Goal: Task Accomplishment & Management: Use online tool/utility

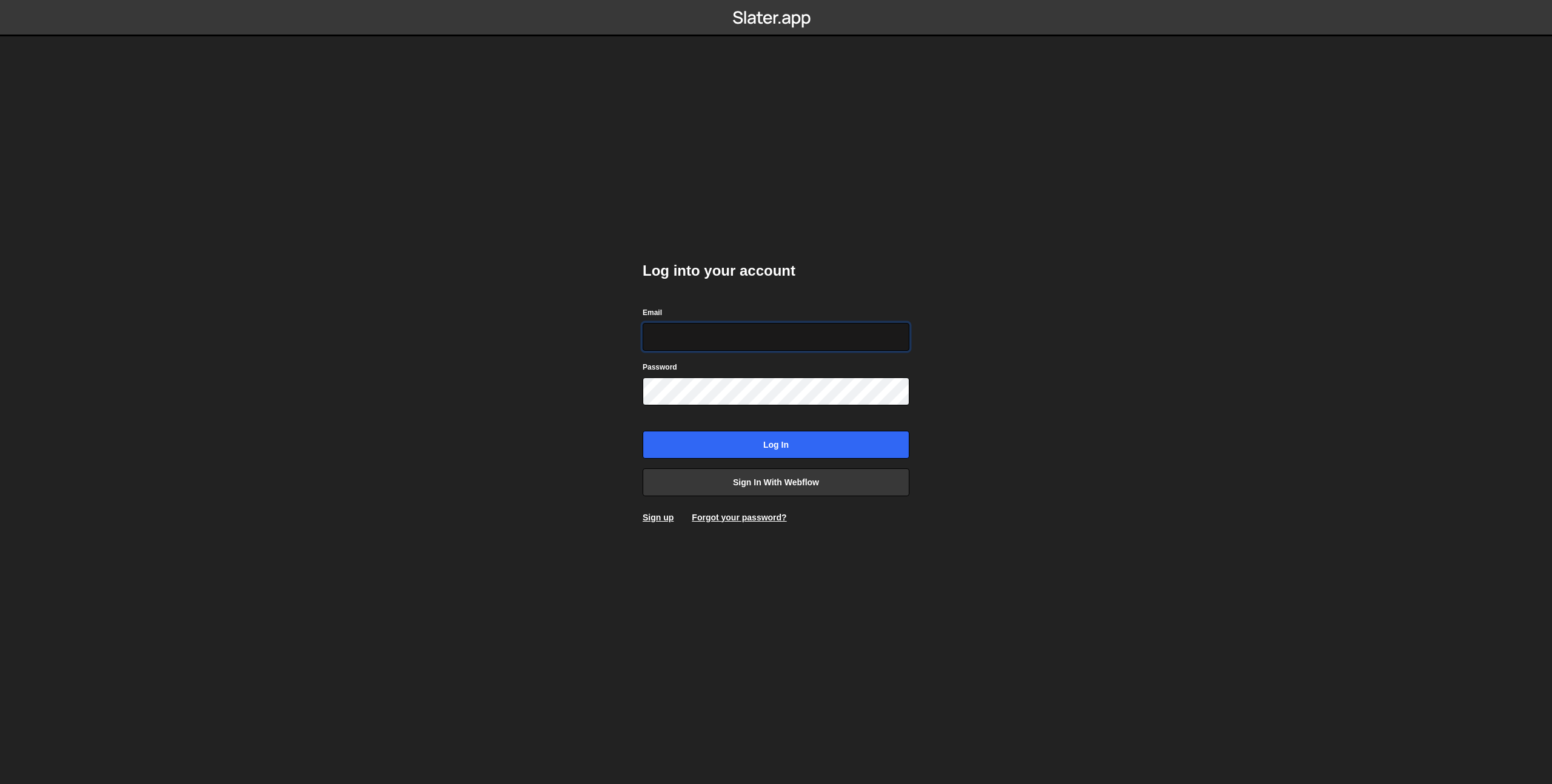
type input "[EMAIL_ADDRESS][DOMAIN_NAME]"
click at [744, 440] on input "Log in" at bounding box center [776, 445] width 266 height 28
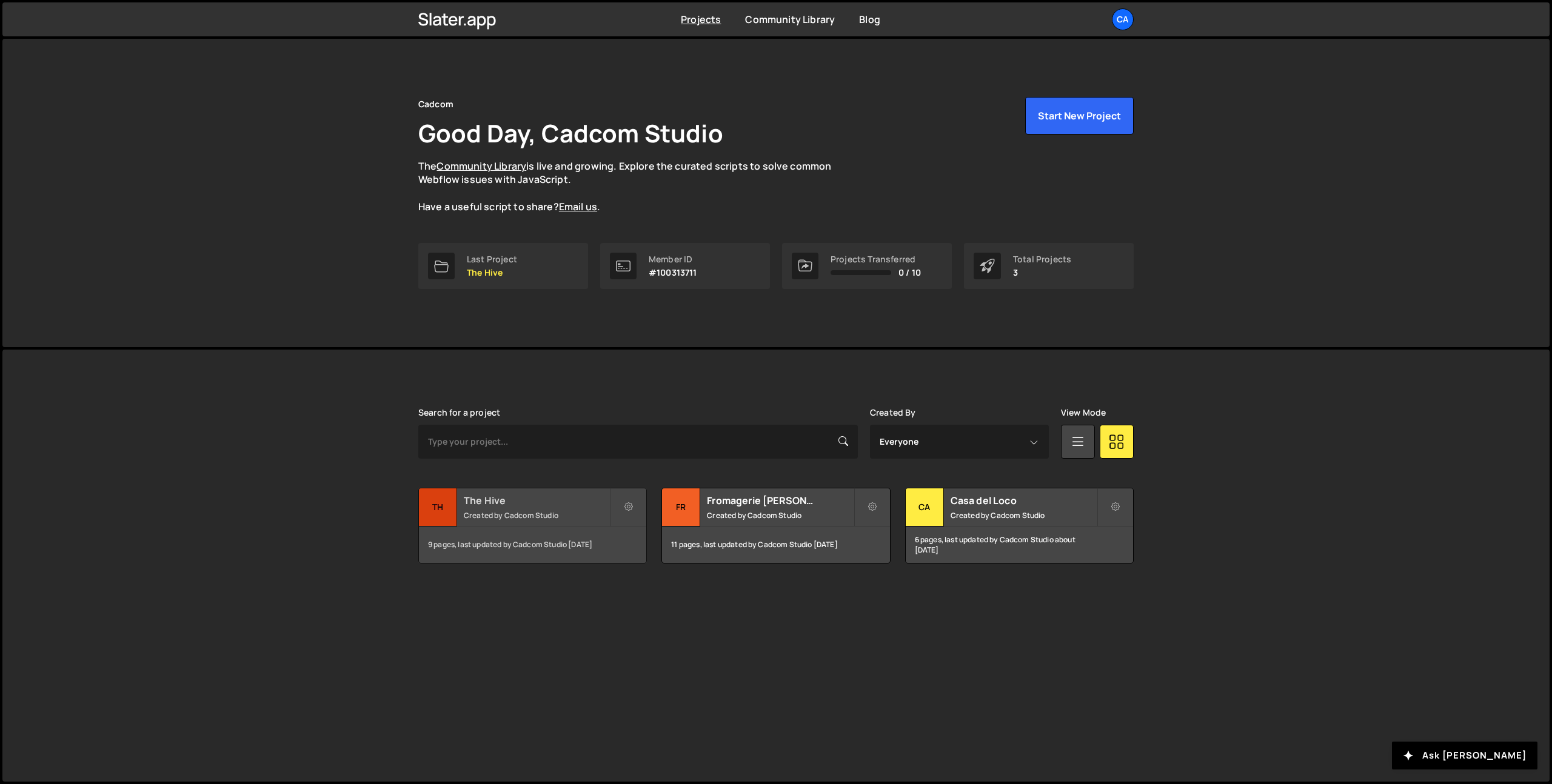
click at [532, 523] on div "The Hive Created by Cadcom Studio" at bounding box center [532, 508] width 227 height 38
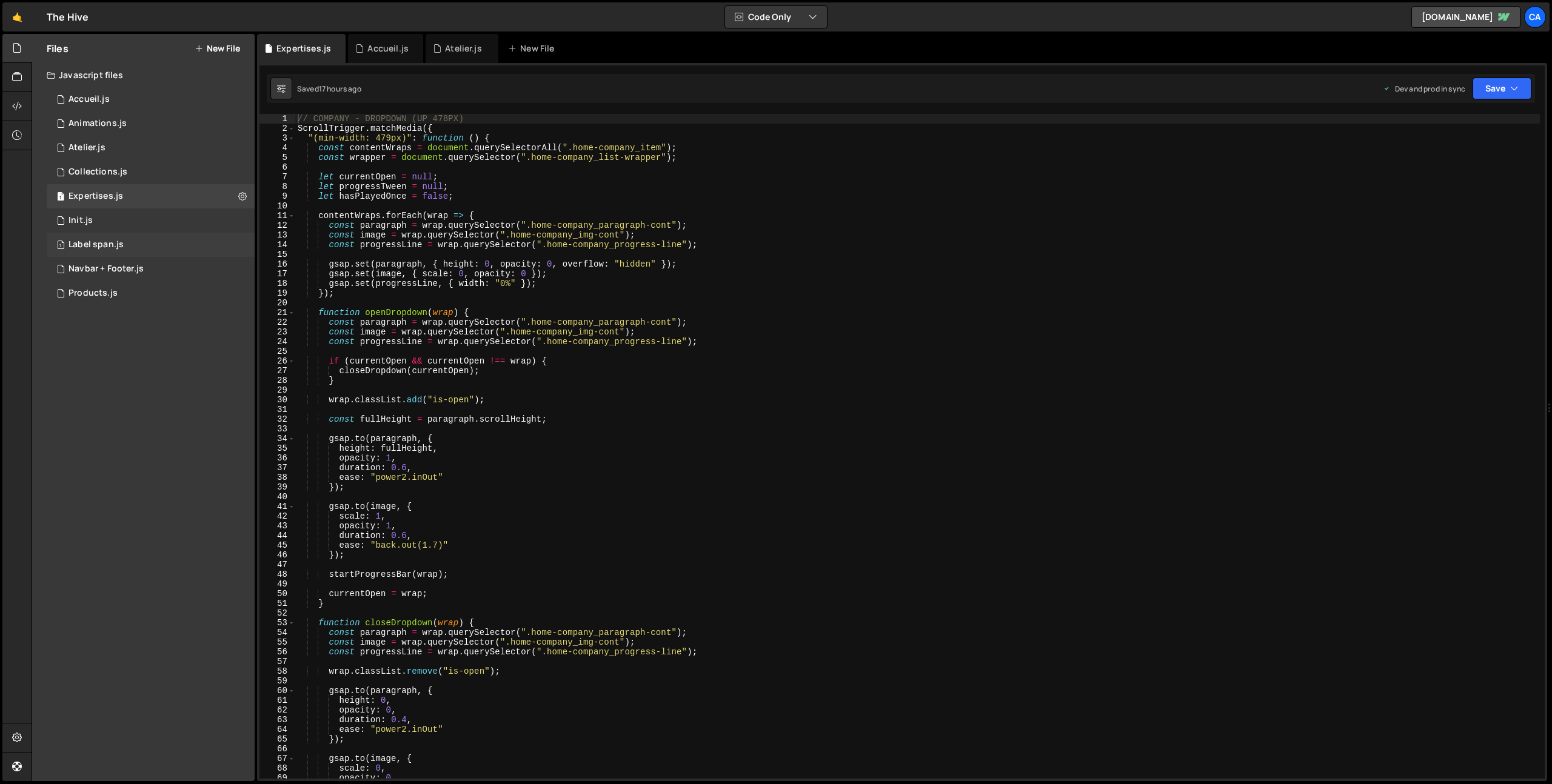
click at [150, 240] on div "1 Label span.js 0" at bounding box center [150, 245] width 208 height 24
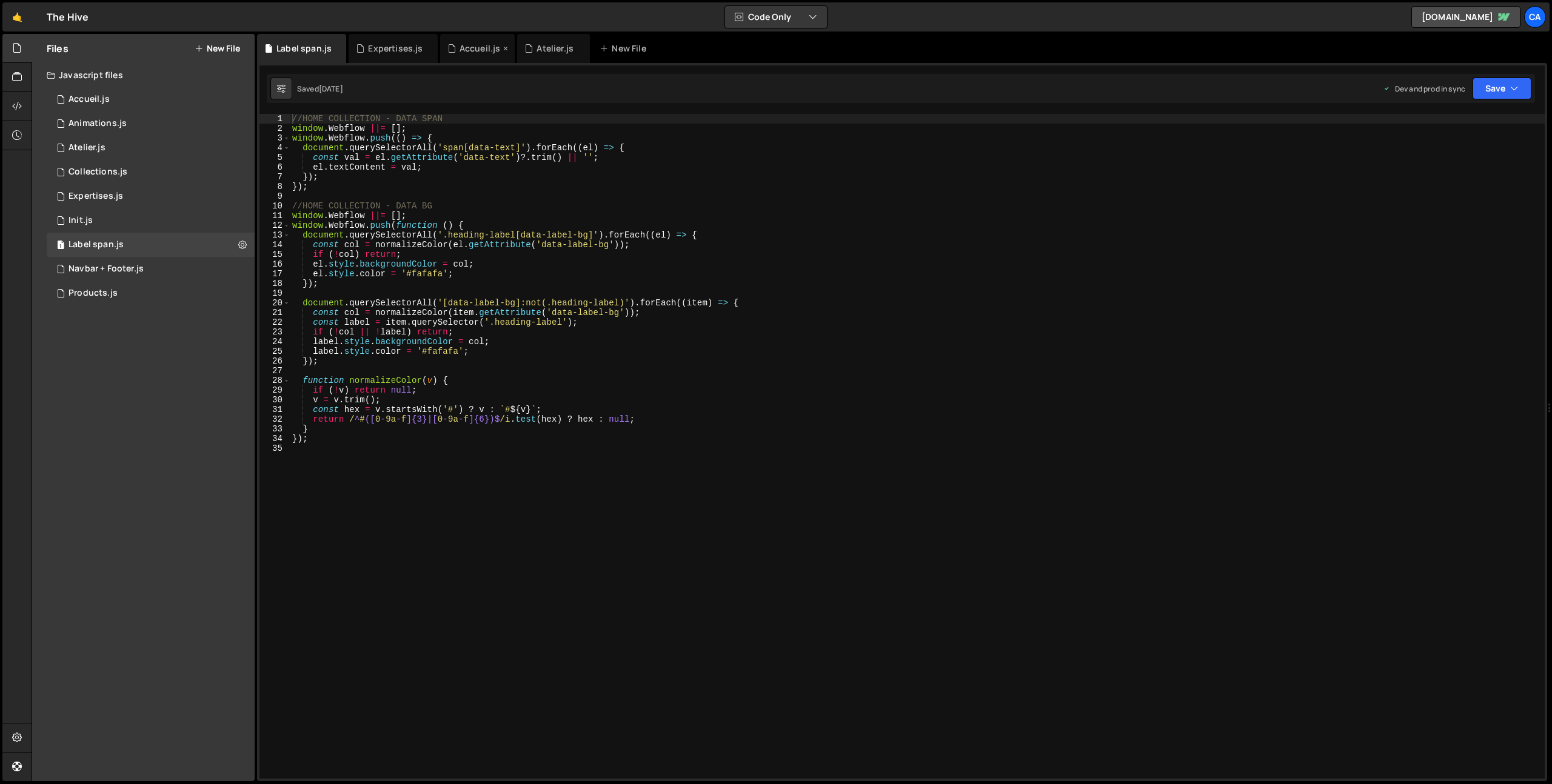
click at [480, 48] on div "Accueil.js" at bounding box center [480, 48] width 41 height 12
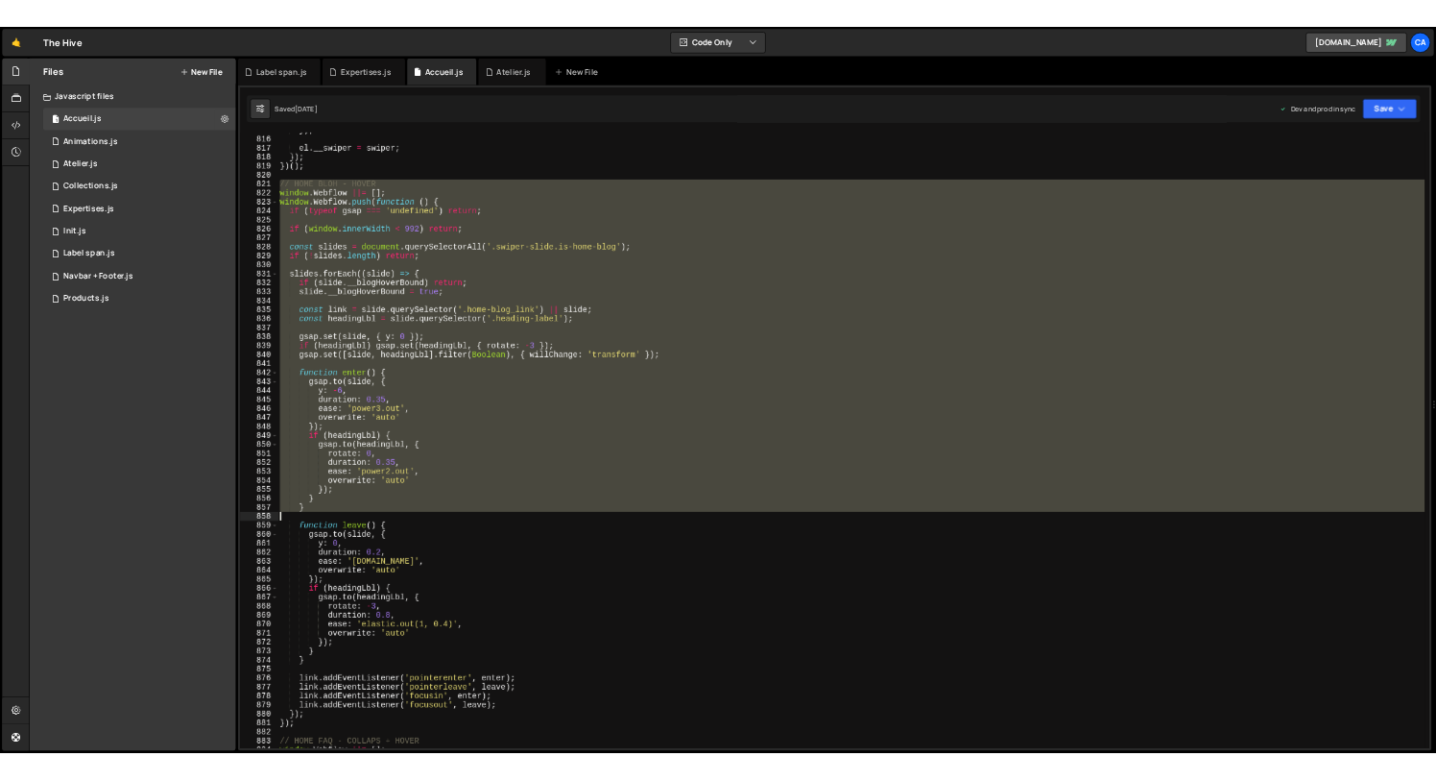
scroll to position [12587, 0]
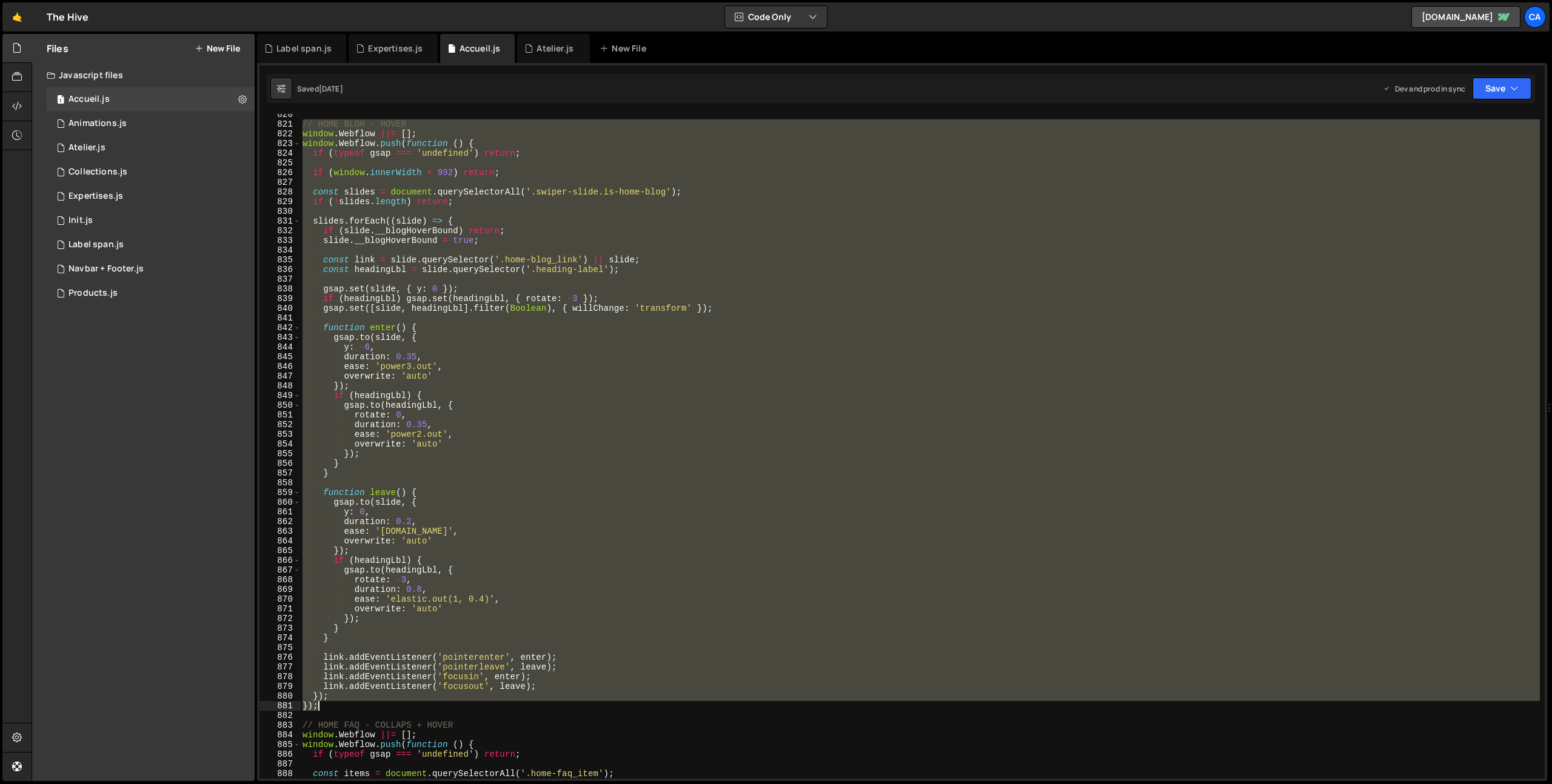
drag, startPoint x: 304, startPoint y: 207, endPoint x: 381, endPoint y: 702, distance: 501.0
click at [381, 702] on div "// HOME BLOH - HOVER window . Webflow ||= [ ] ; window . Webflow . push ( funct…" at bounding box center [919, 452] width 1239 height 684
type textarea "}); });"
click at [217, 47] on button "New File" at bounding box center [217, 48] width 45 height 9
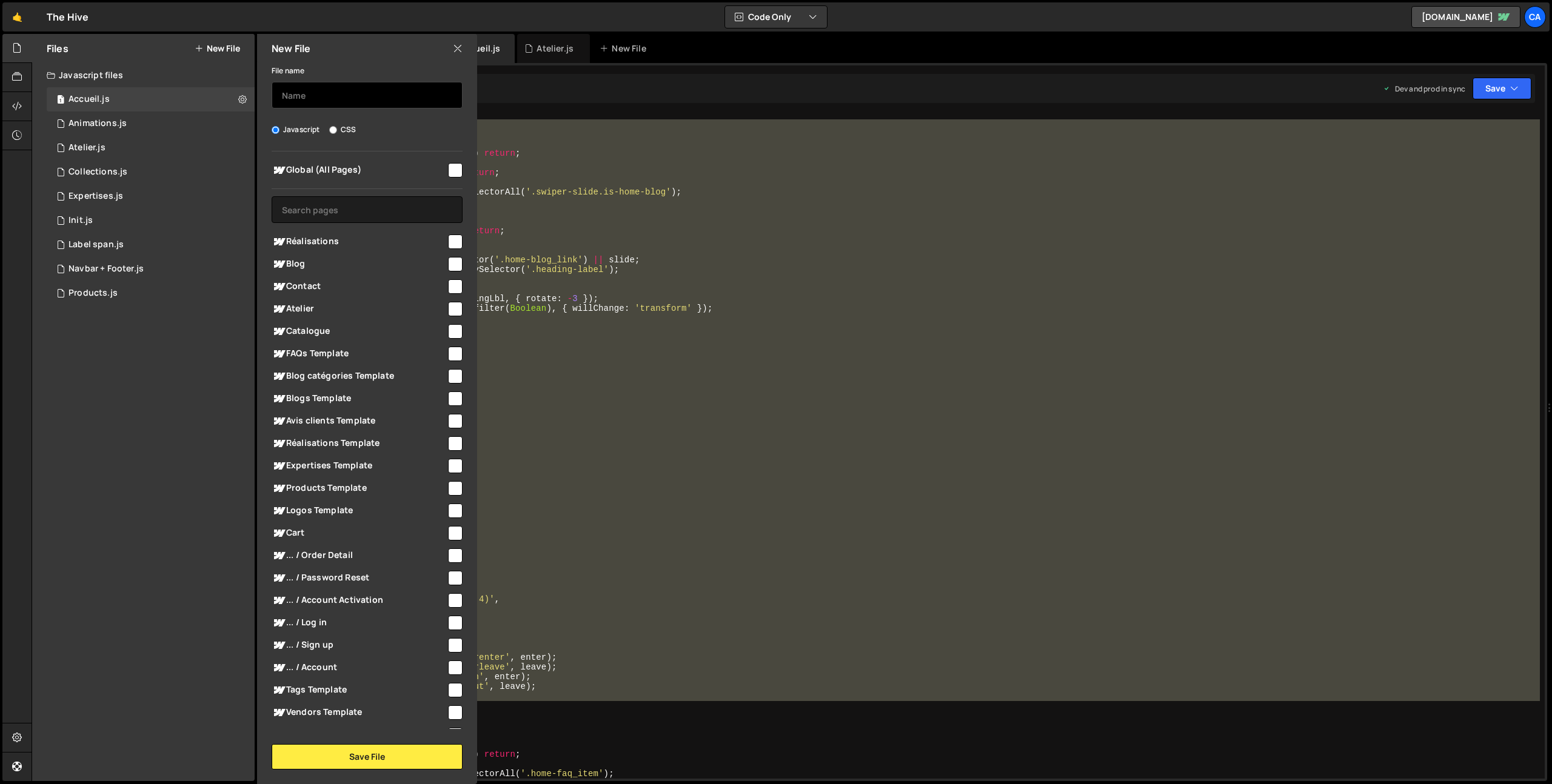
click at [321, 90] on input "text" at bounding box center [367, 95] width 191 height 27
type input "B"
type input "Blog - Réalisation"
click at [381, 752] on button "Save File" at bounding box center [367, 757] width 191 height 25
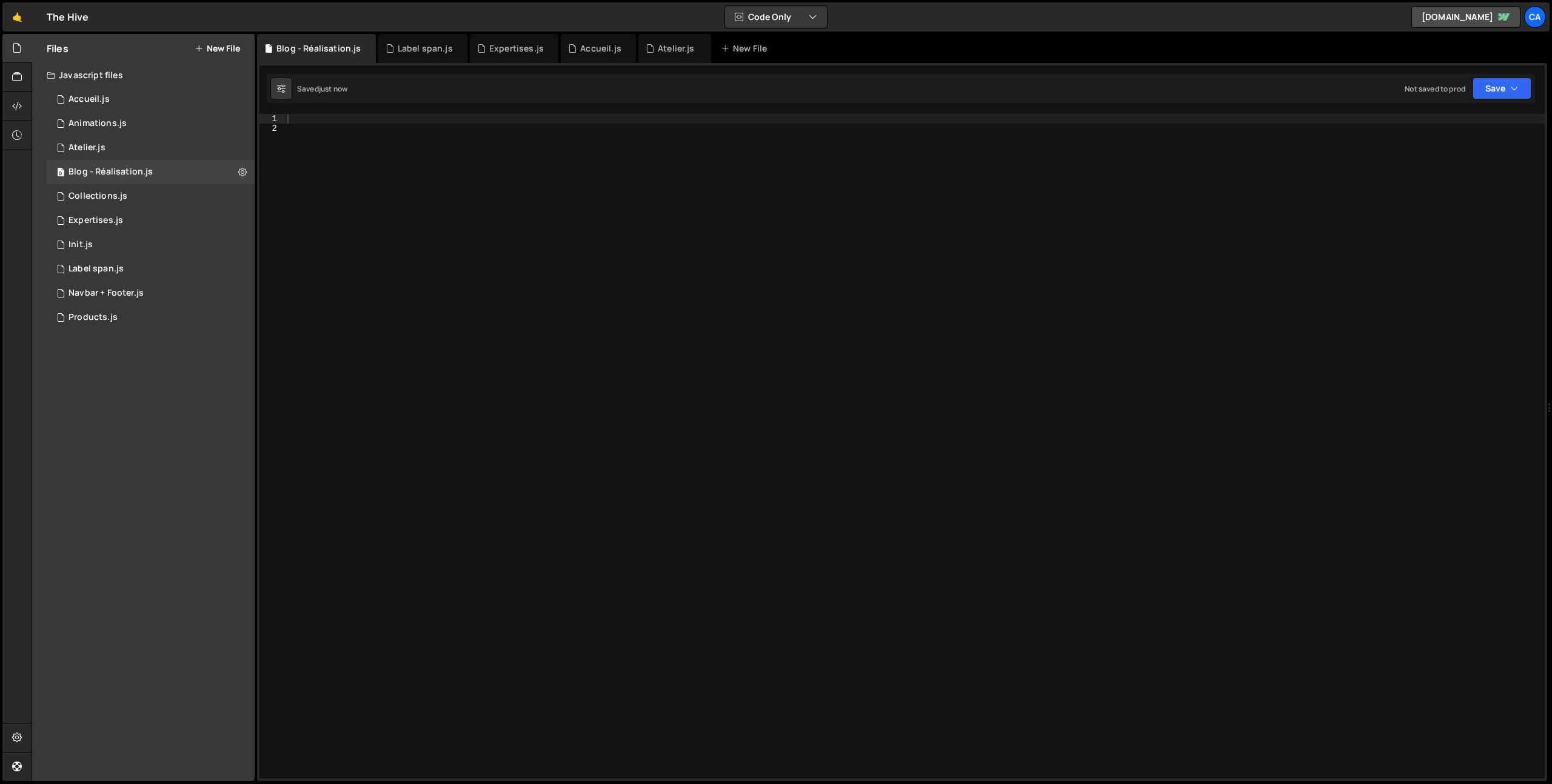
click at [340, 121] on div at bounding box center [914, 456] width 1260 height 684
paste textarea "});"
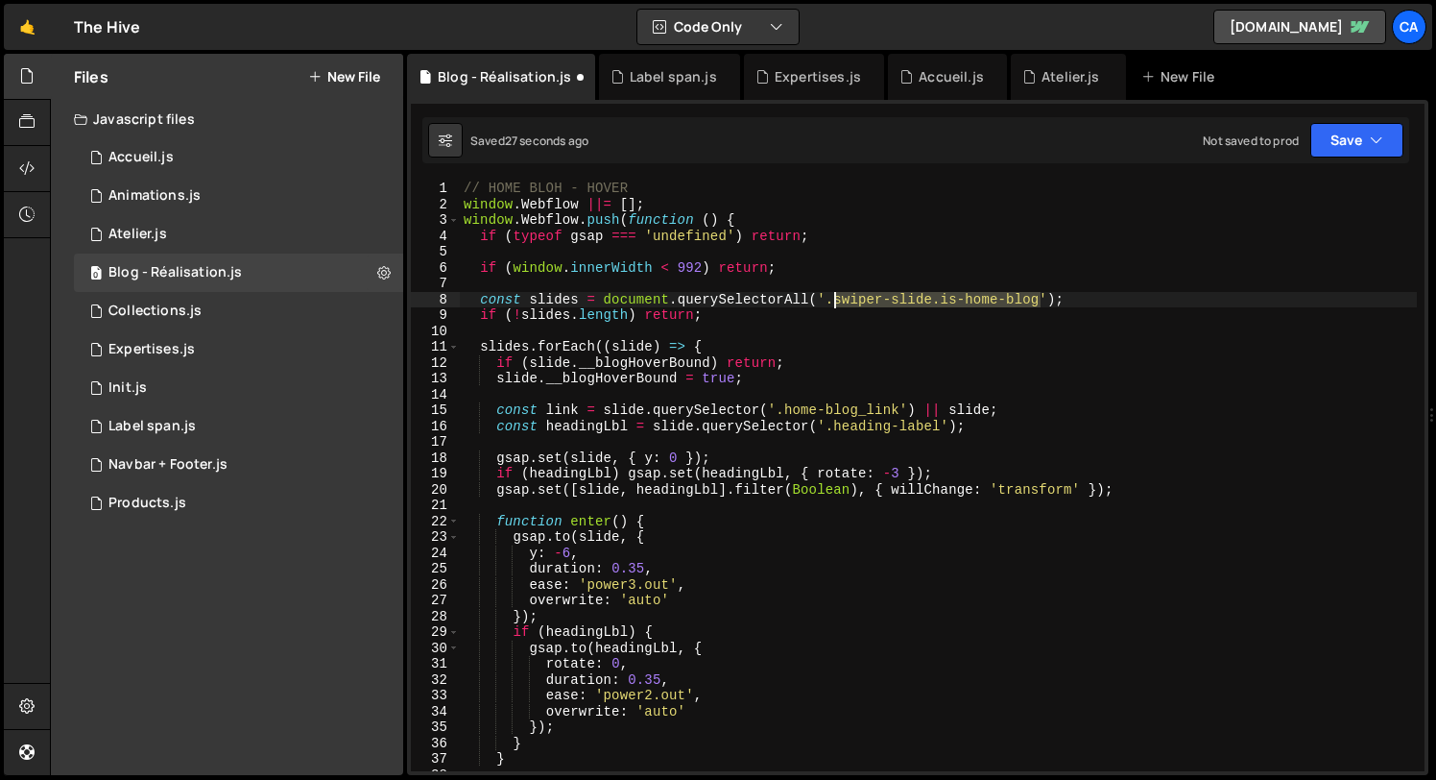
drag, startPoint x: 1042, startPoint y: 300, endPoint x: 837, endPoint y: 294, distance: 204.6
click at [837, 294] on div "// HOME BLOH - HOVER window . Webflow ||= [ ] ; window . Webflow . push ( funct…" at bounding box center [938, 491] width 957 height 622
paste textarea "blog-list_content-item"
type textarea "const slides = document.querySelectorAll('.blog-list_content-item');"
click at [1384, 137] on button "Save" at bounding box center [1356, 140] width 93 height 35
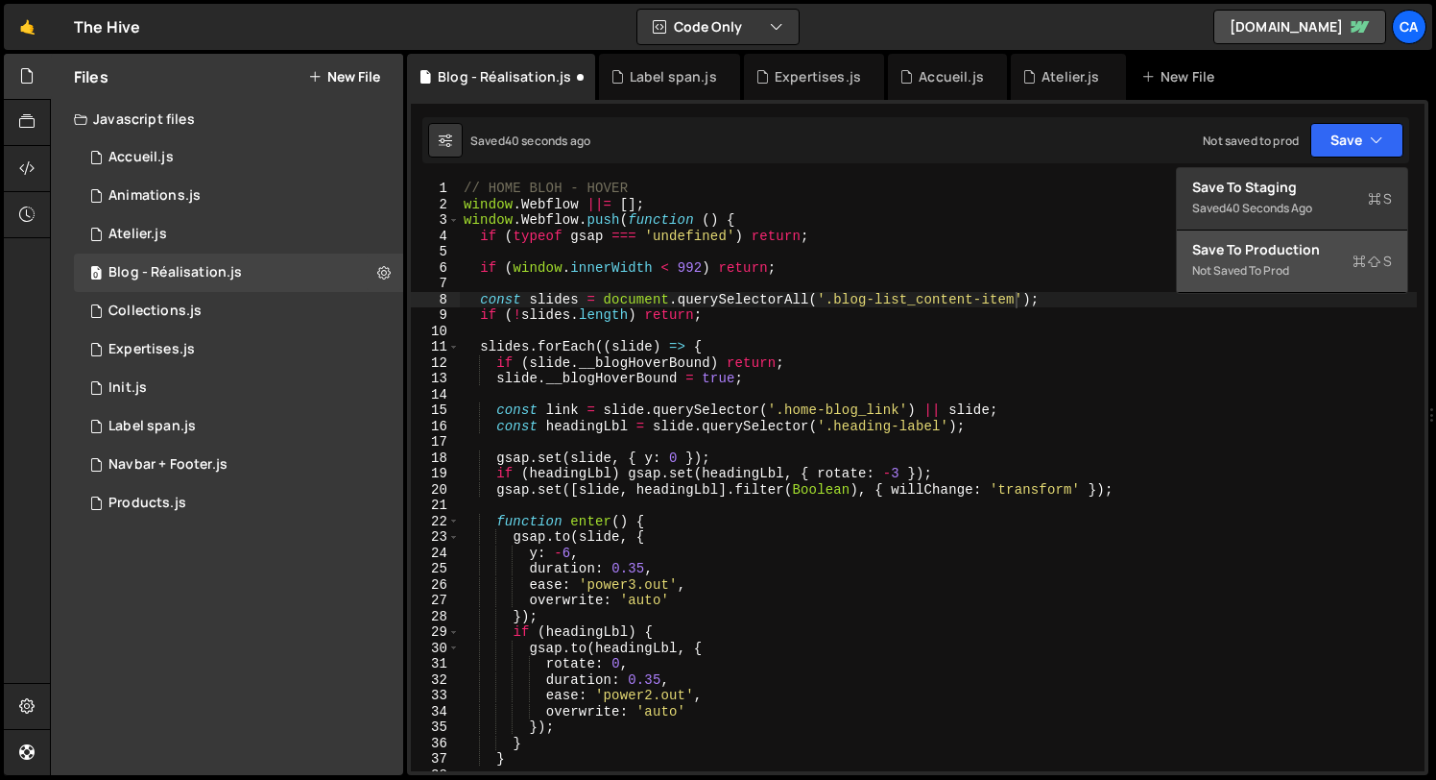
click at [1298, 252] on div "Save to Production S" at bounding box center [1292, 249] width 200 height 19
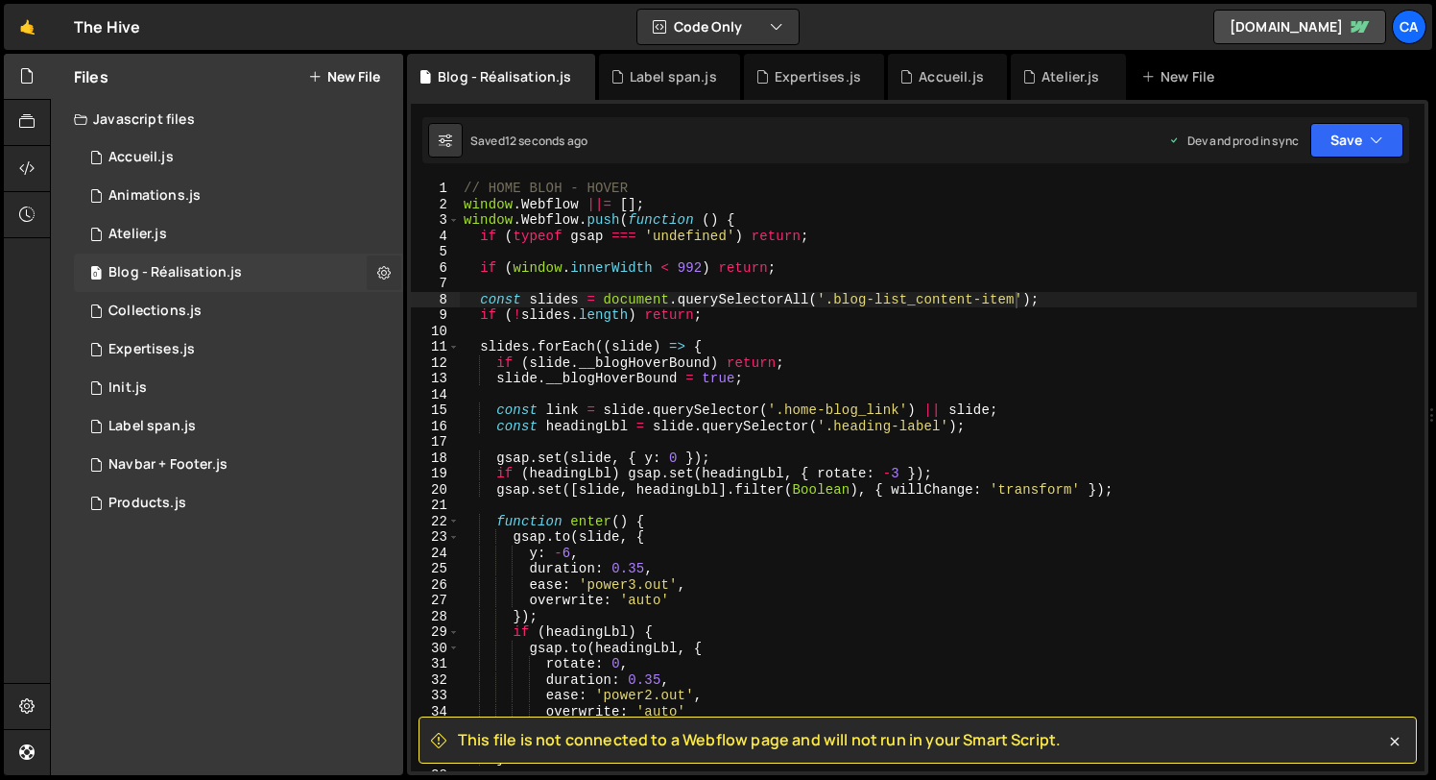
click at [385, 272] on icon at bounding box center [383, 272] width 13 height 18
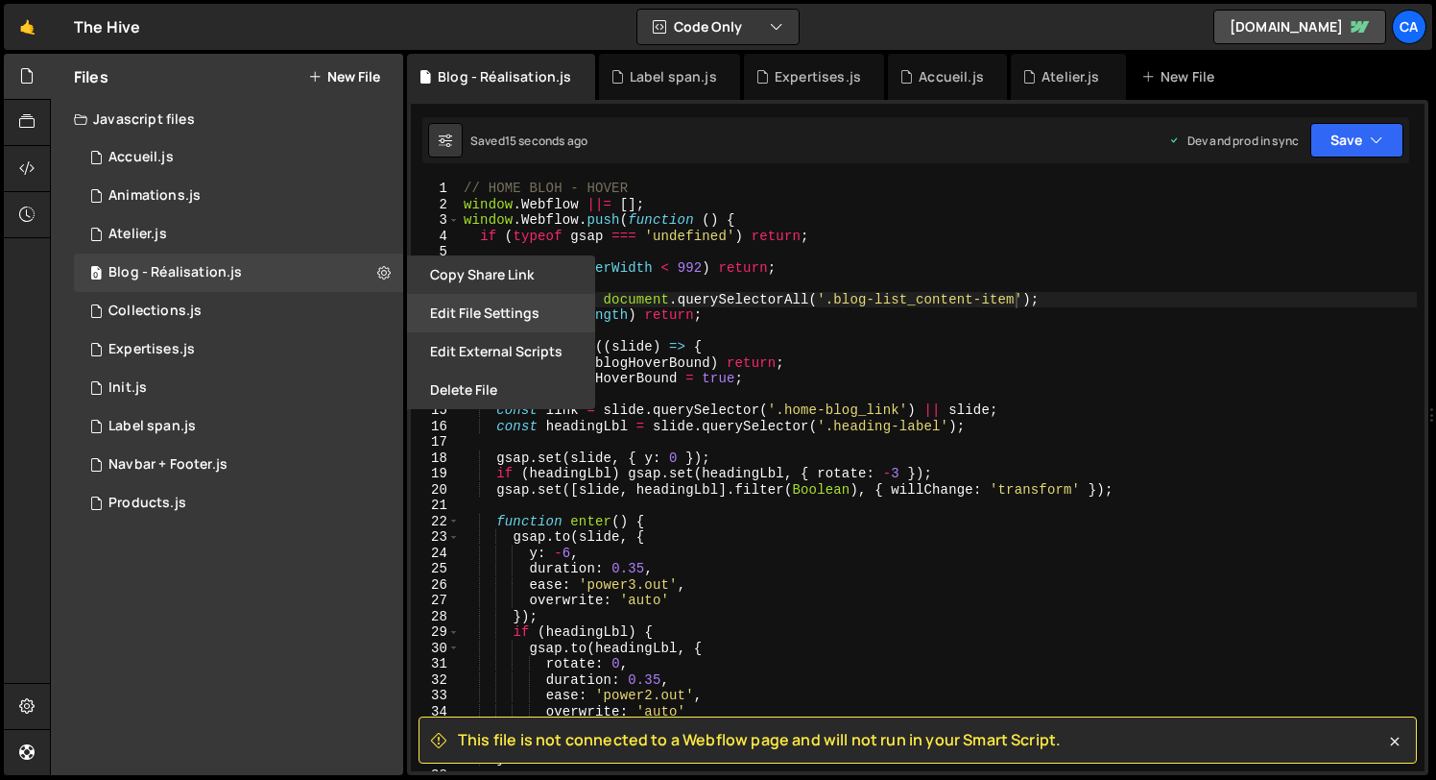
click at [505, 322] on button "Edit File Settings" at bounding box center [501, 313] width 188 height 38
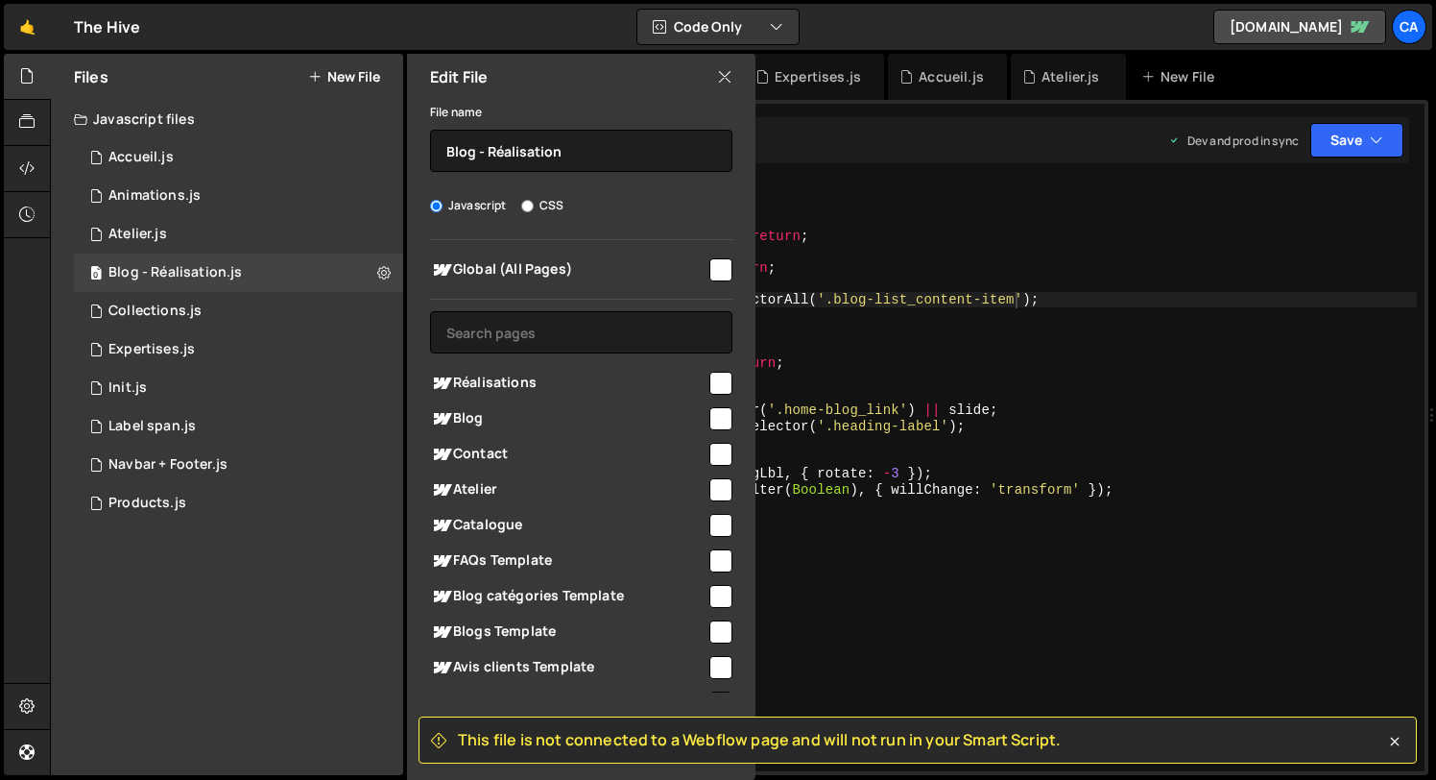
scroll to position [12, 0]
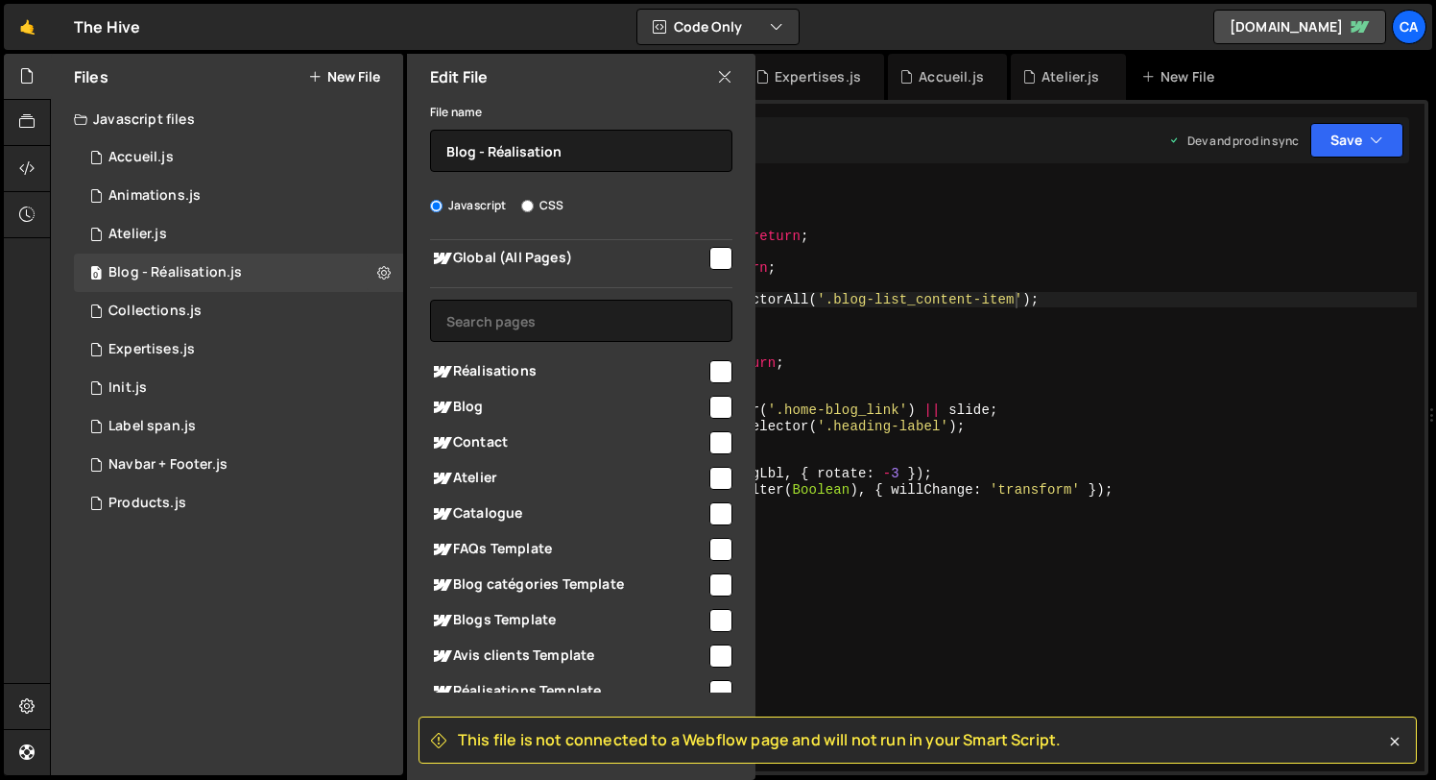
click at [712, 399] on input "checkbox" at bounding box center [720, 407] width 23 height 23
checkbox input "true"
click at [711, 376] on input "checkbox" at bounding box center [720, 371] width 23 height 23
checkbox input "true"
click at [728, 76] on icon at bounding box center [724, 76] width 15 height 21
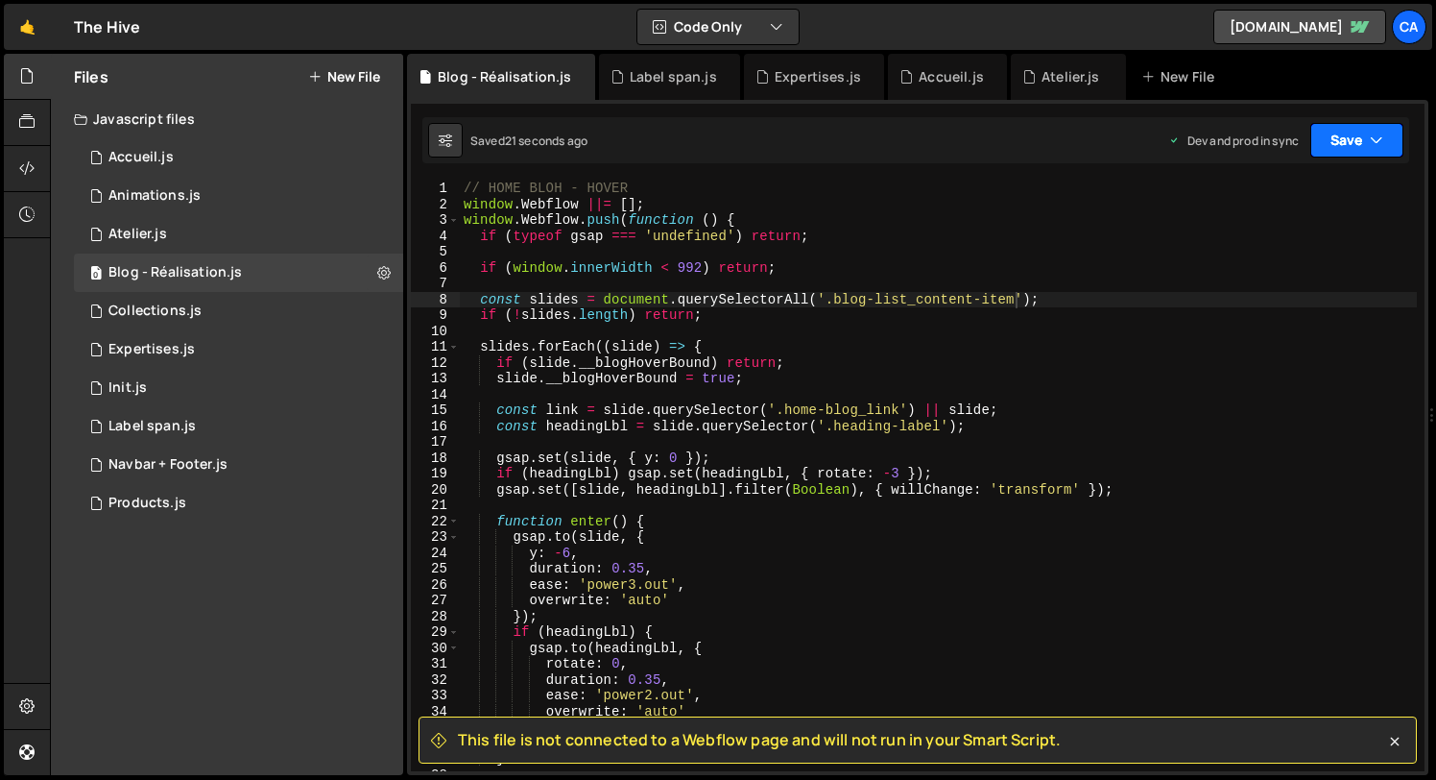
click at [1394, 137] on button "Save" at bounding box center [1356, 140] width 93 height 35
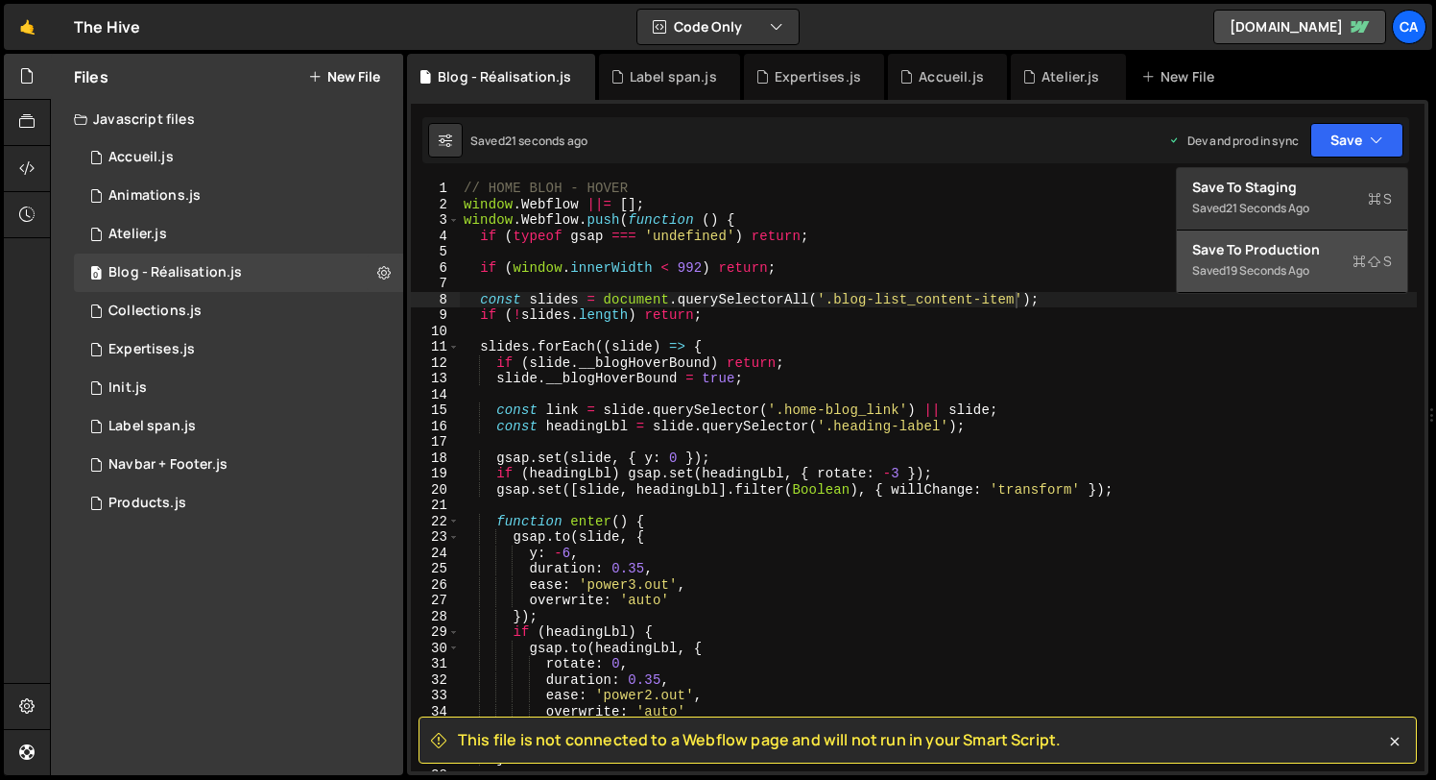
click at [1250, 266] on div "19 seconds ago" at bounding box center [1268, 270] width 84 height 16
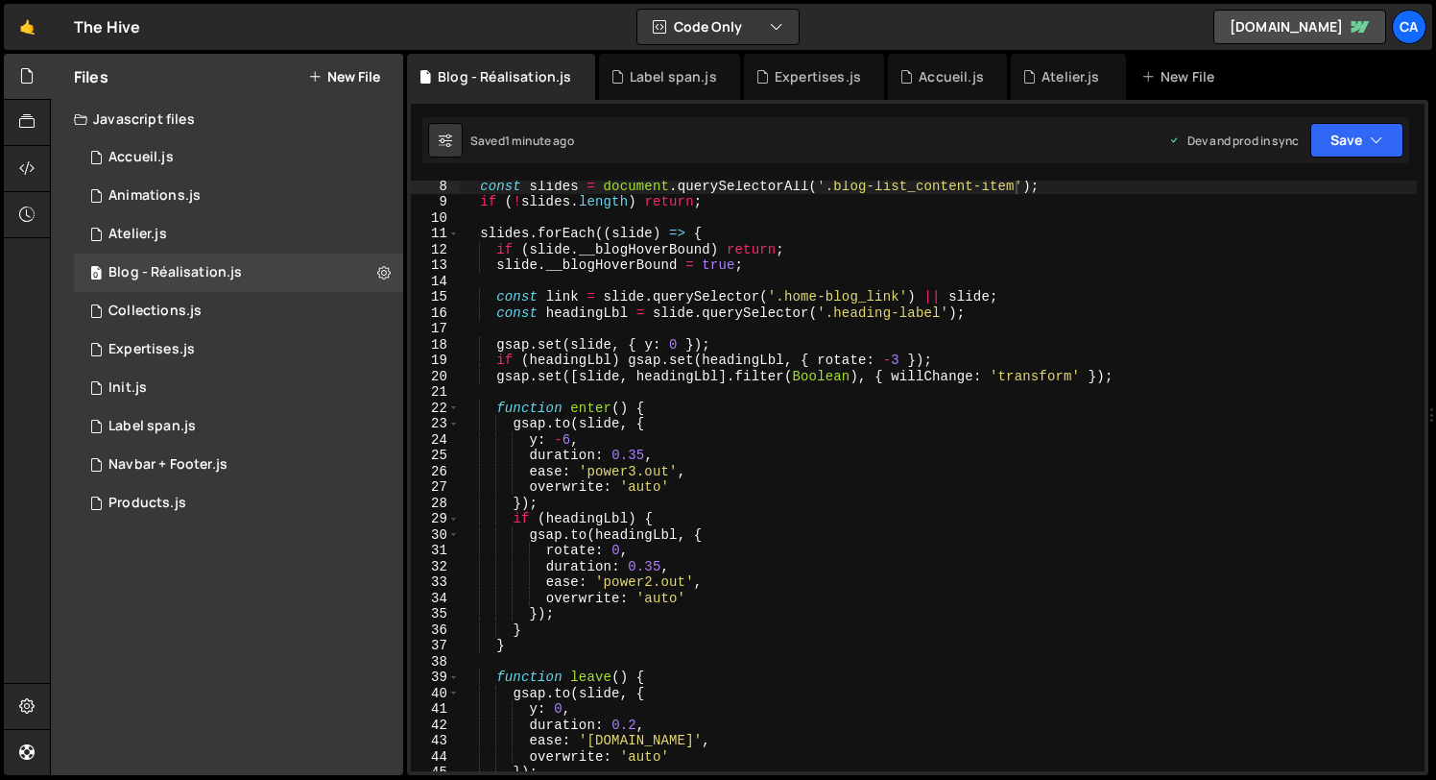
scroll to position [0, 0]
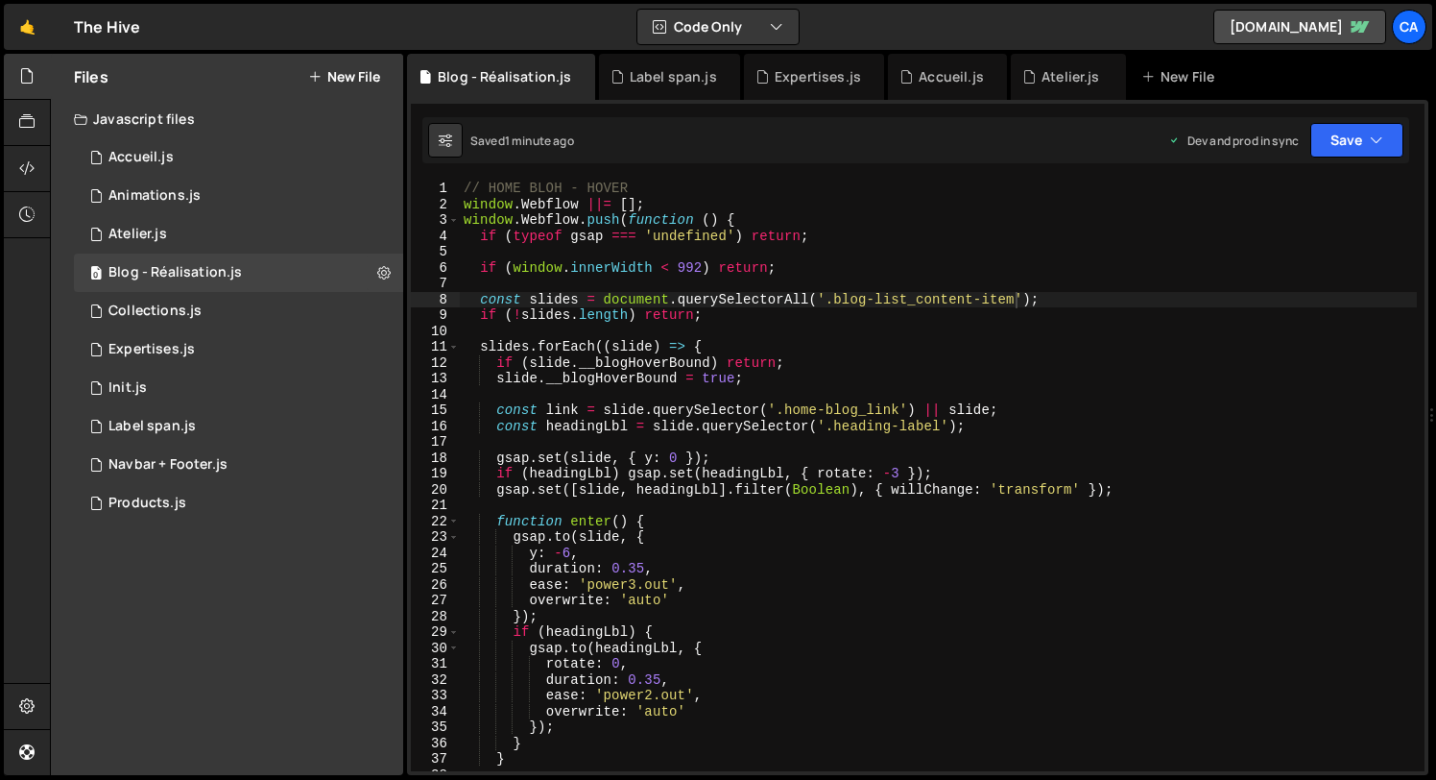
click at [820, 277] on div "// HOME BLOH - HOVER window . Webflow ||= [ ] ; window . Webflow . push ( funct…" at bounding box center [938, 491] width 957 height 622
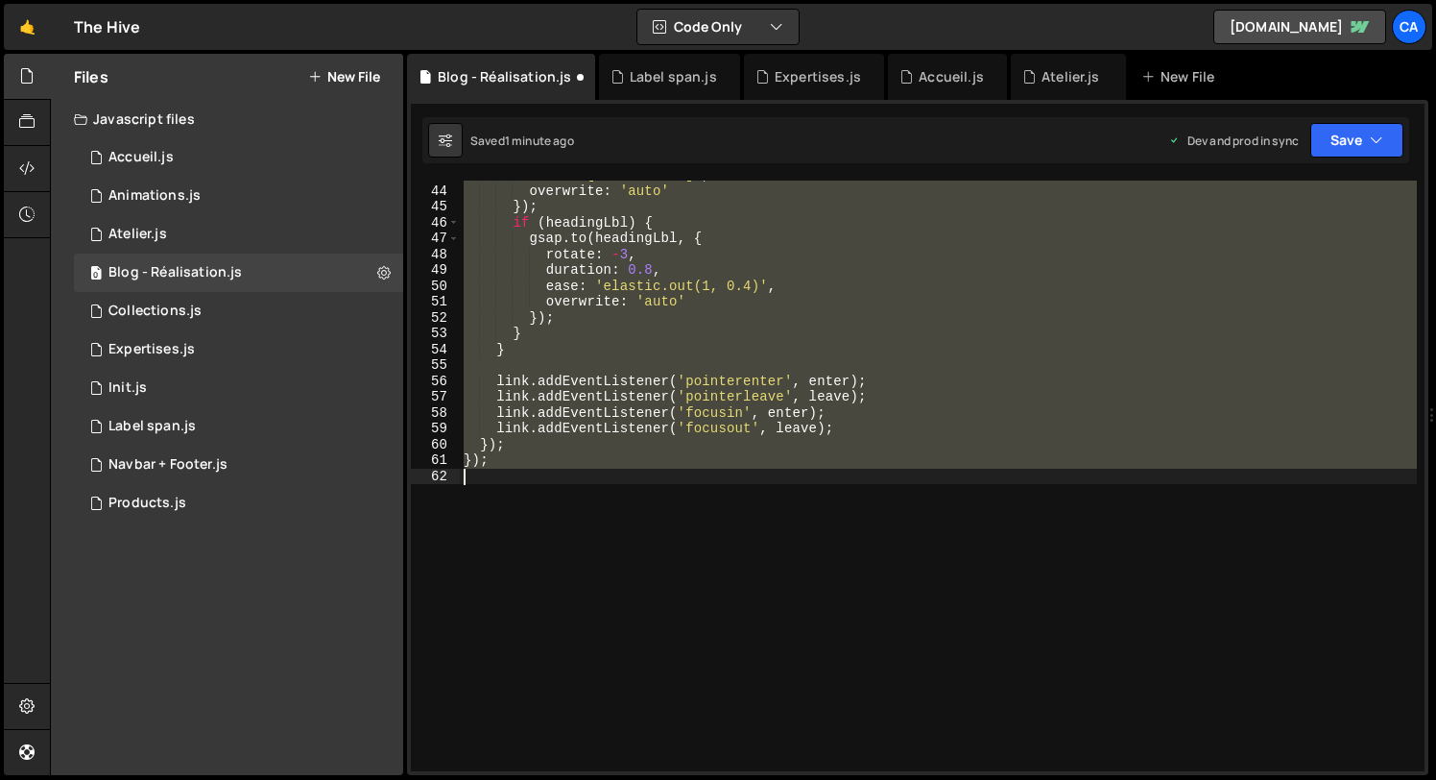
type textarea "const slides = document.querySelectorAll('.swiper-slide.is-home-blog');"
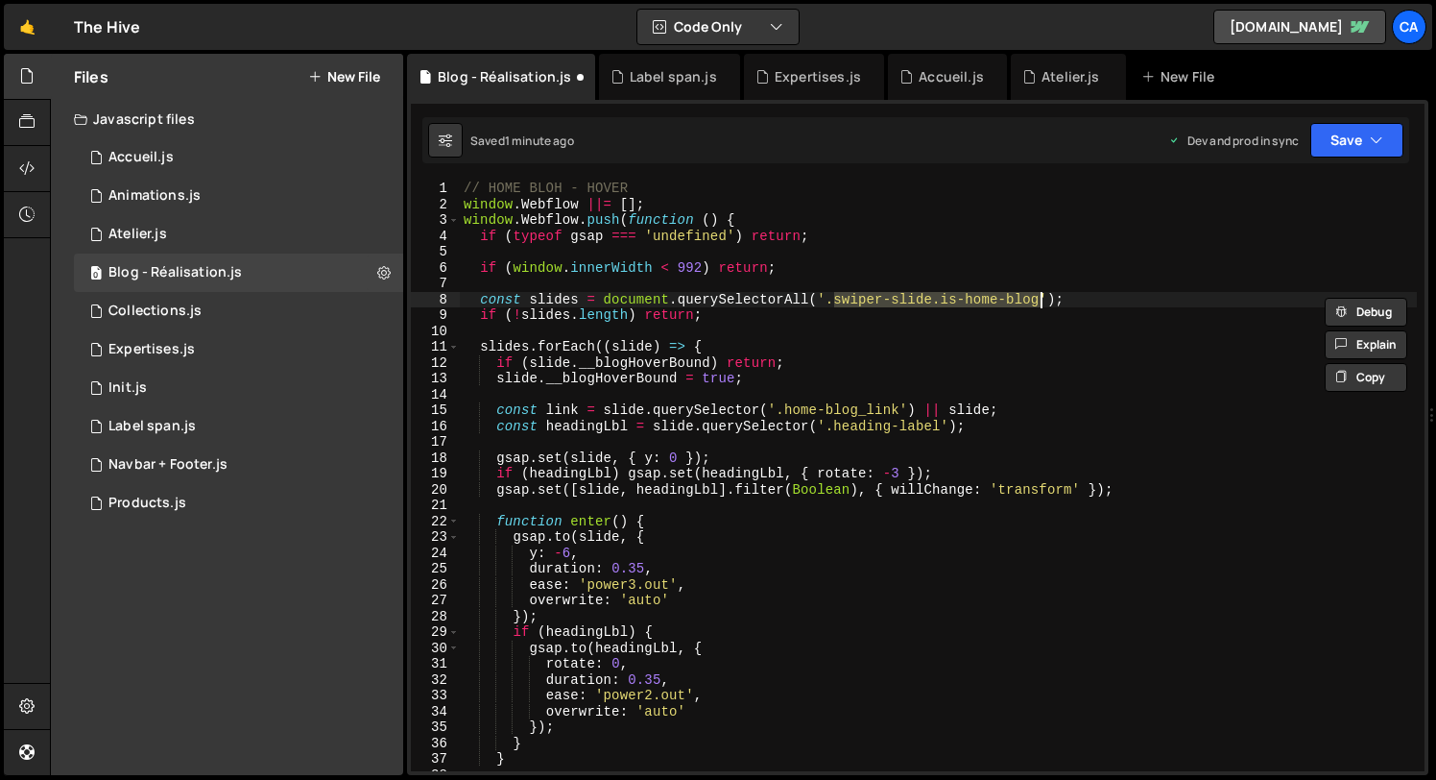
scroll to position [0, 0]
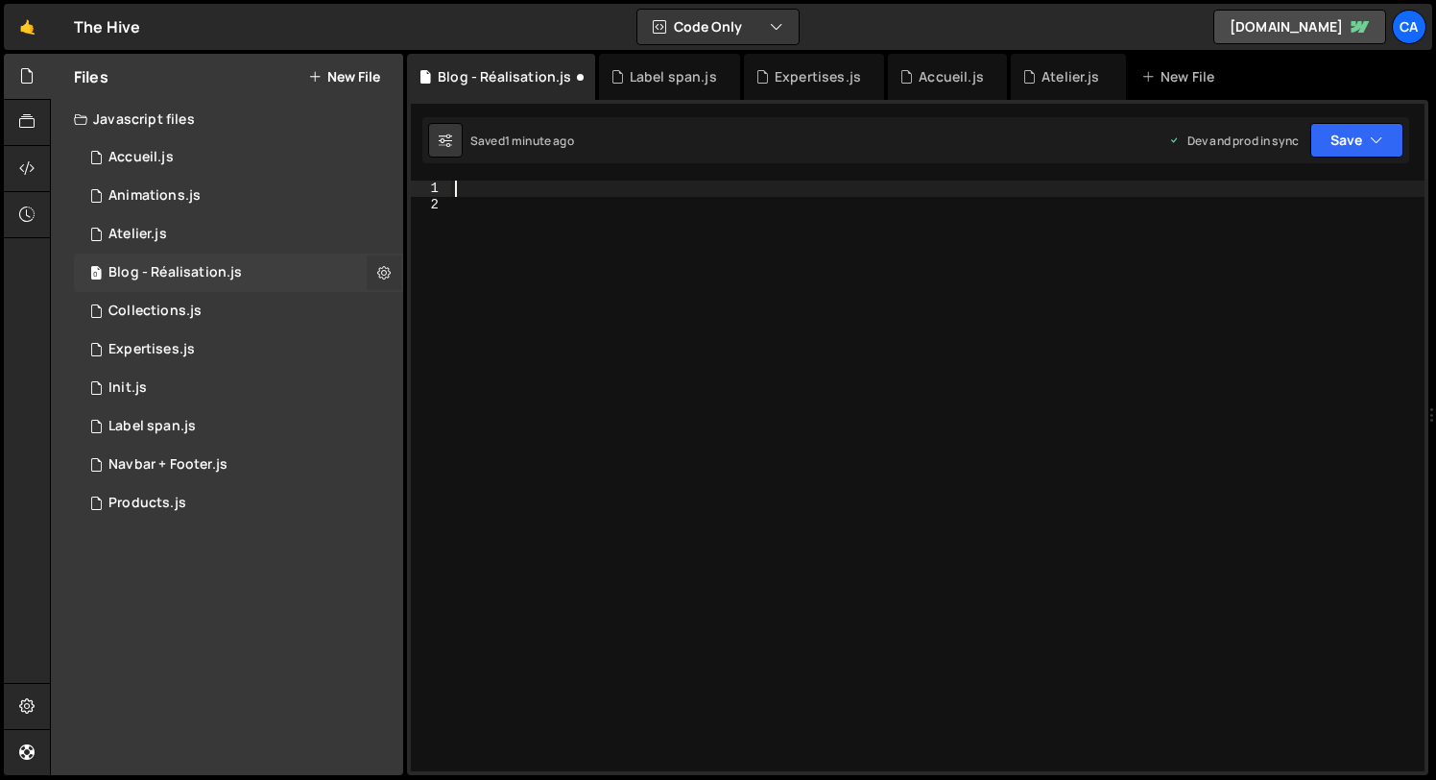
click at [375, 273] on button at bounding box center [384, 272] width 35 height 35
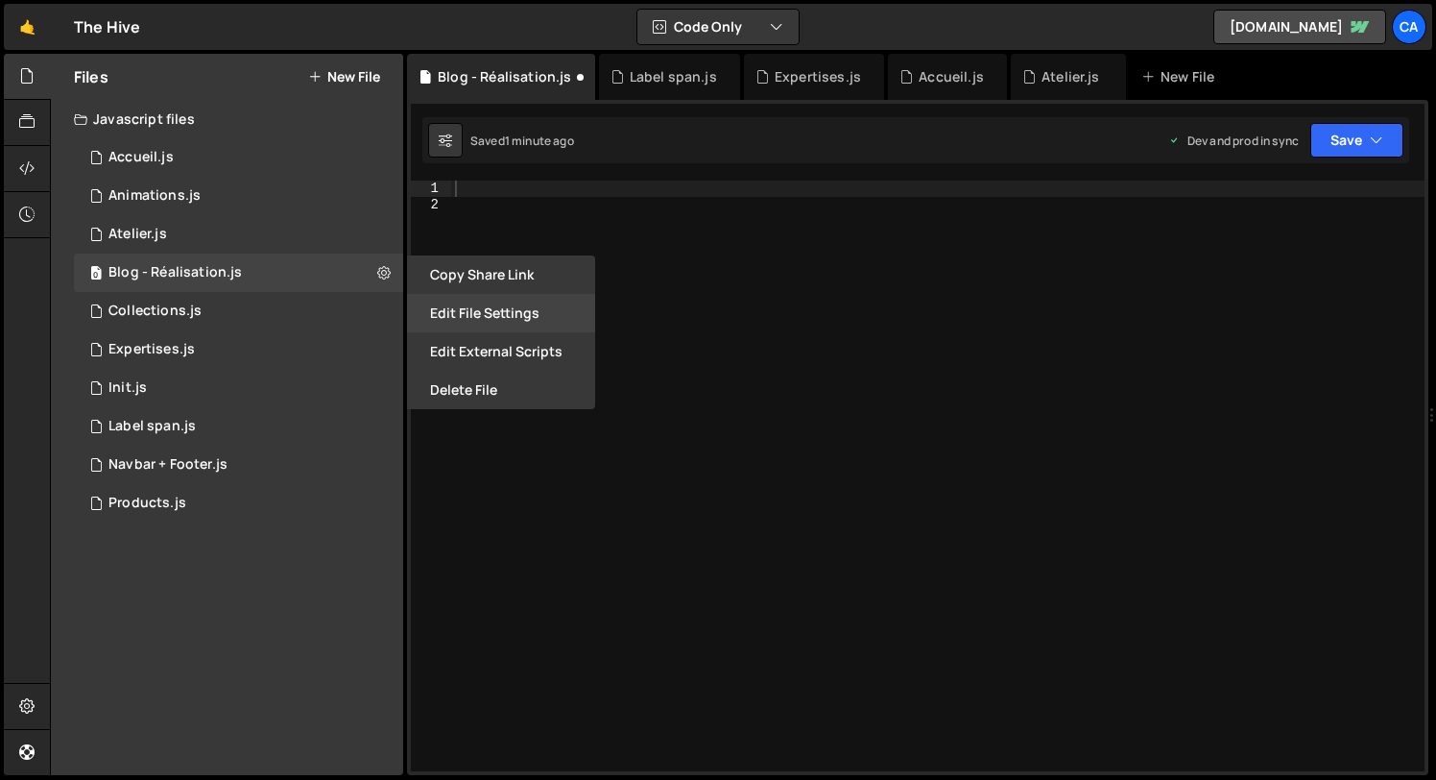
click at [512, 314] on button "Edit File Settings" at bounding box center [501, 313] width 188 height 38
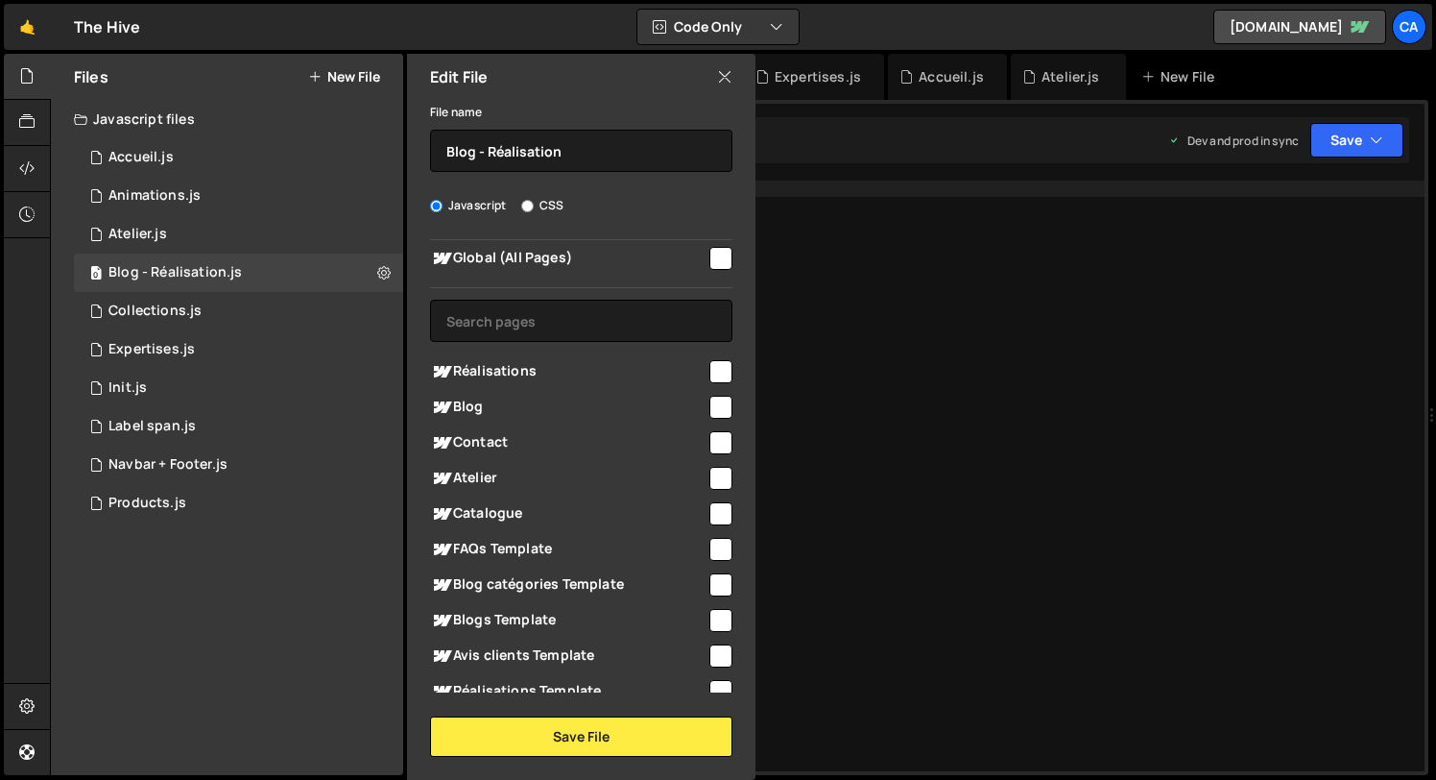
click at [716, 409] on input "checkbox" at bounding box center [720, 407] width 23 height 23
checkbox input "true"
click at [714, 360] on input "checkbox" at bounding box center [720, 371] width 23 height 23
checkbox input "true"
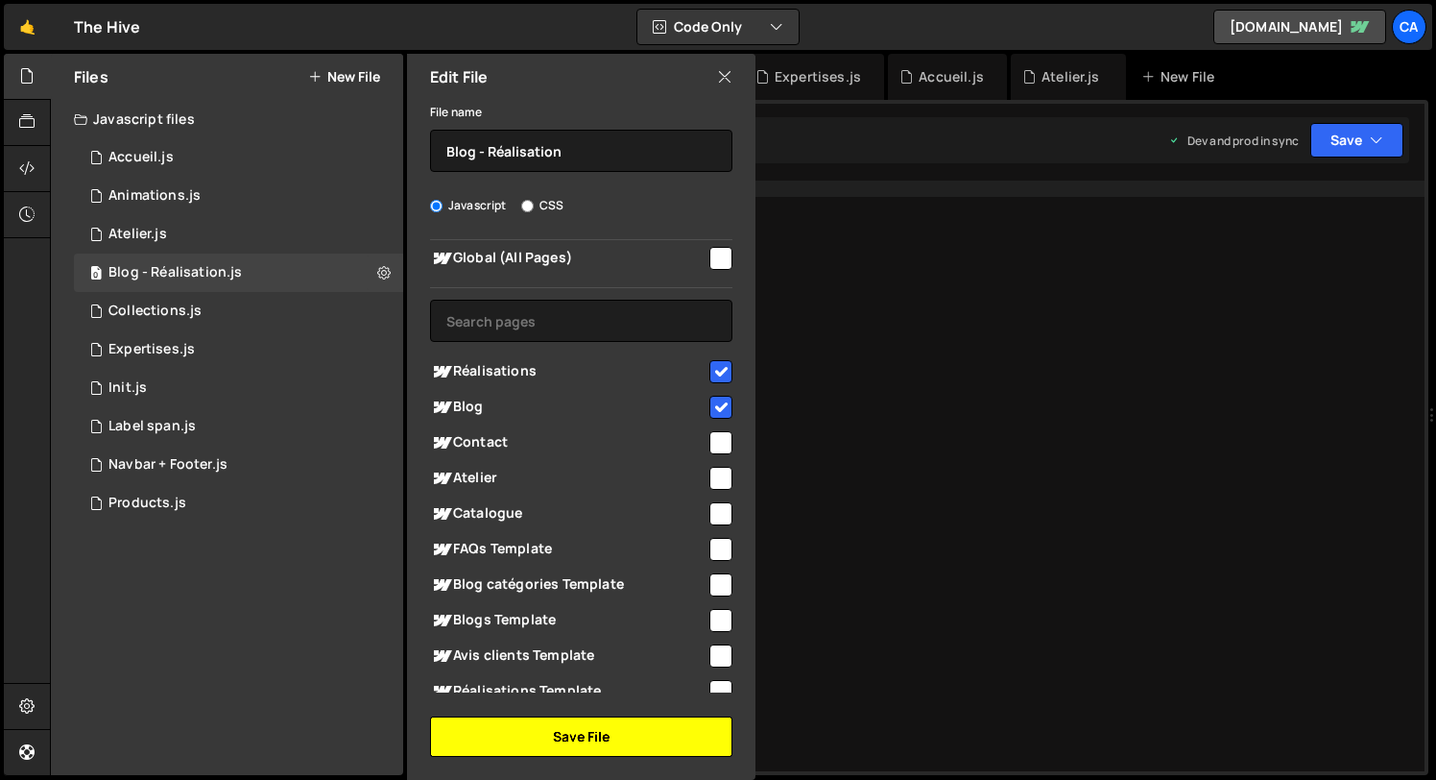
click at [582, 749] on button "Save File" at bounding box center [581, 736] width 302 height 40
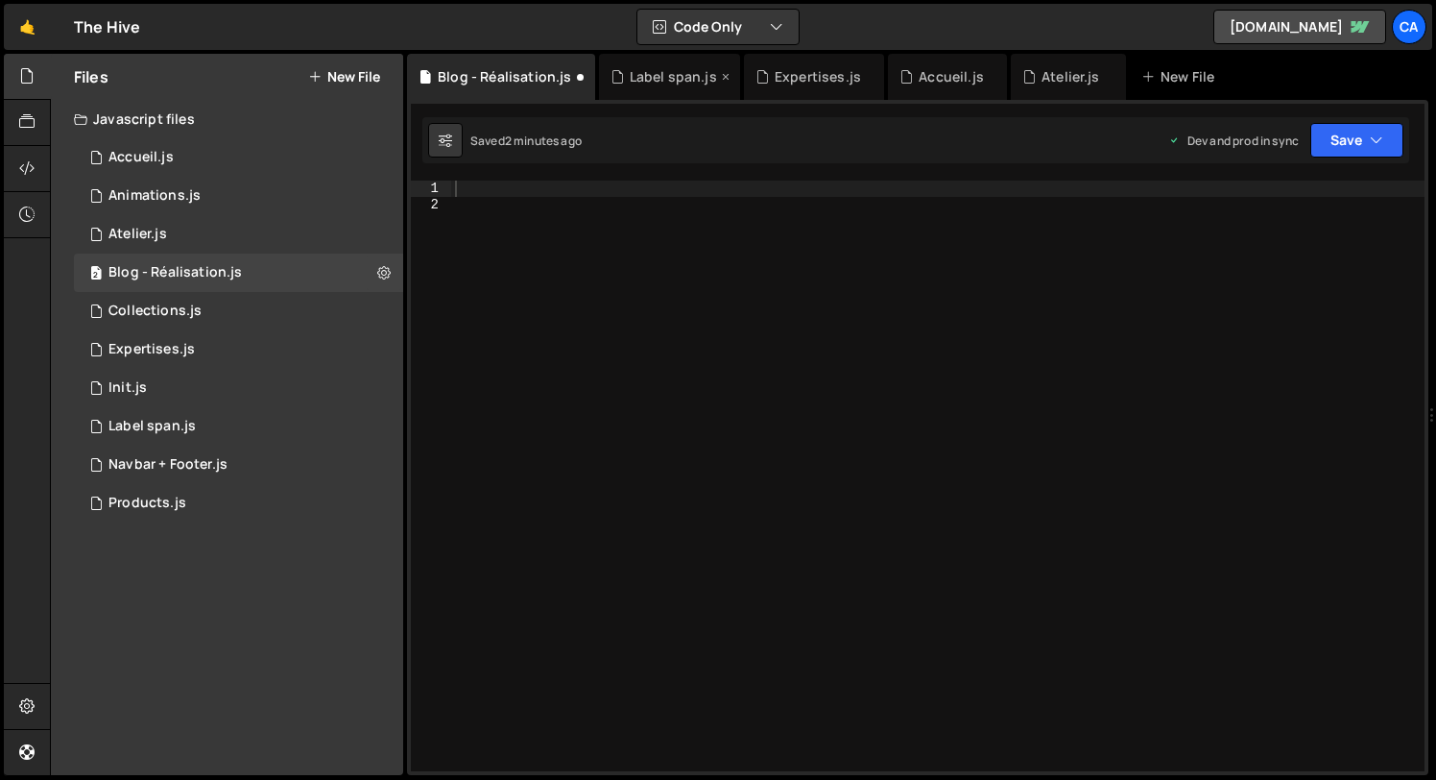
click at [723, 78] on icon at bounding box center [725, 76] width 13 height 19
click at [721, 79] on icon at bounding box center [724, 76] width 13 height 19
click at [815, 77] on icon at bounding box center [821, 76] width 13 height 19
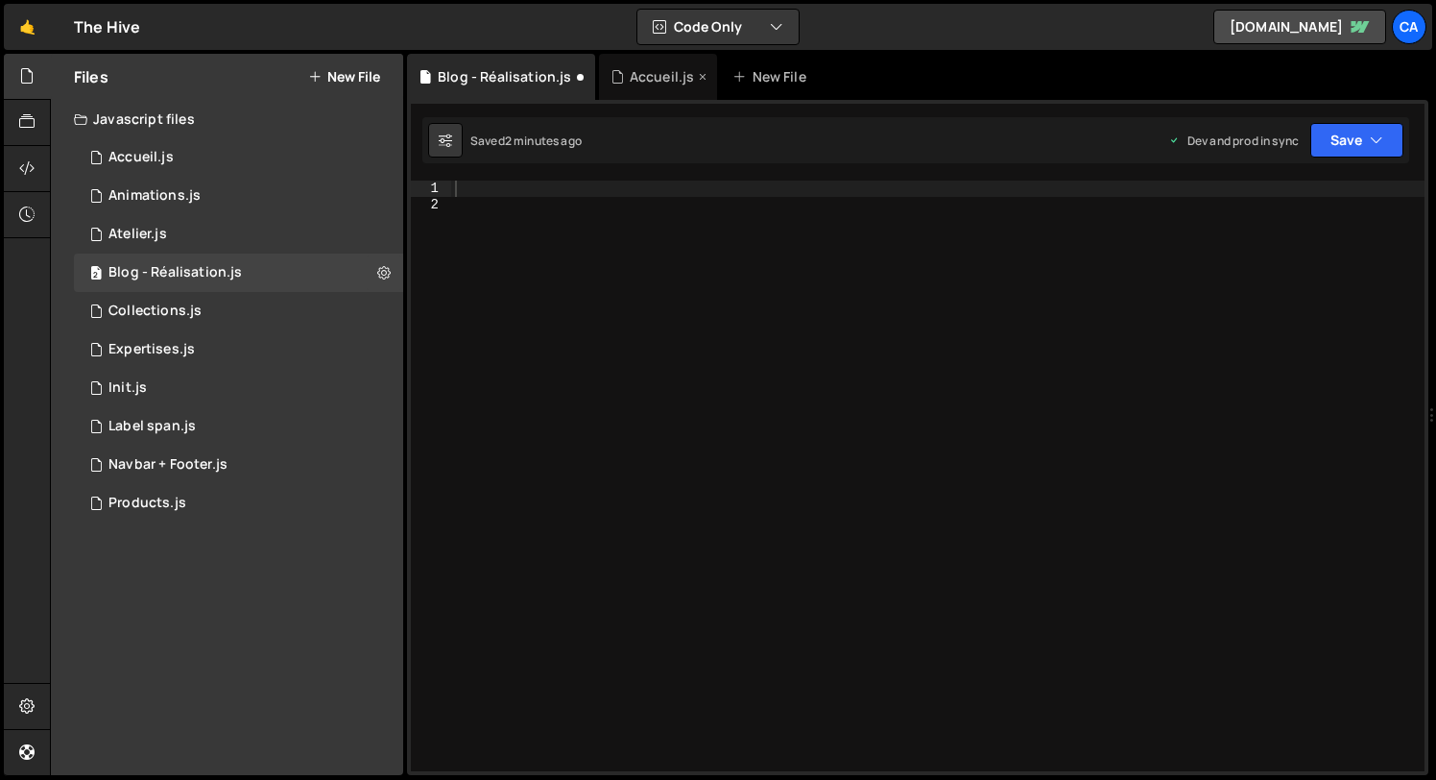
click at [647, 79] on div "Accueil.js" at bounding box center [662, 76] width 65 height 19
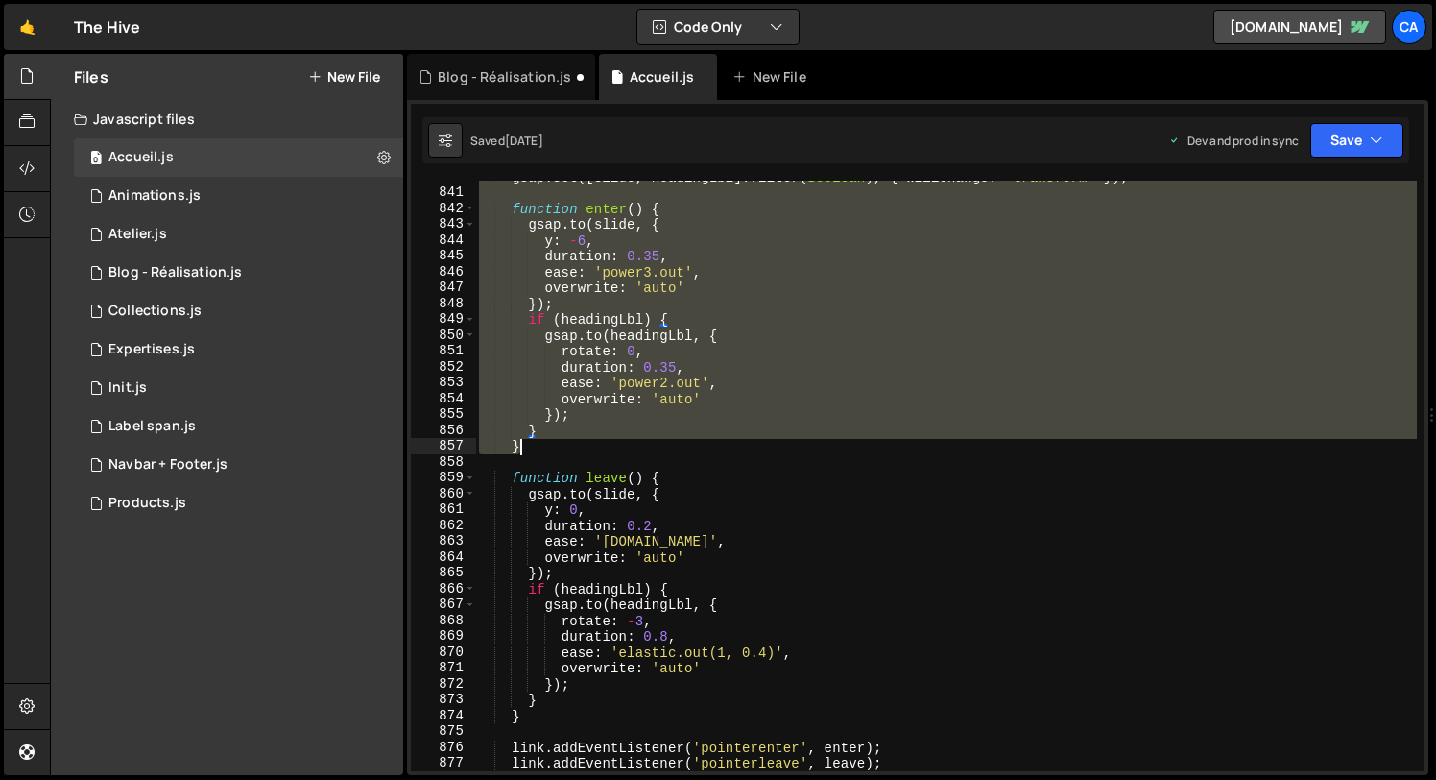
scroll to position [13481, 0]
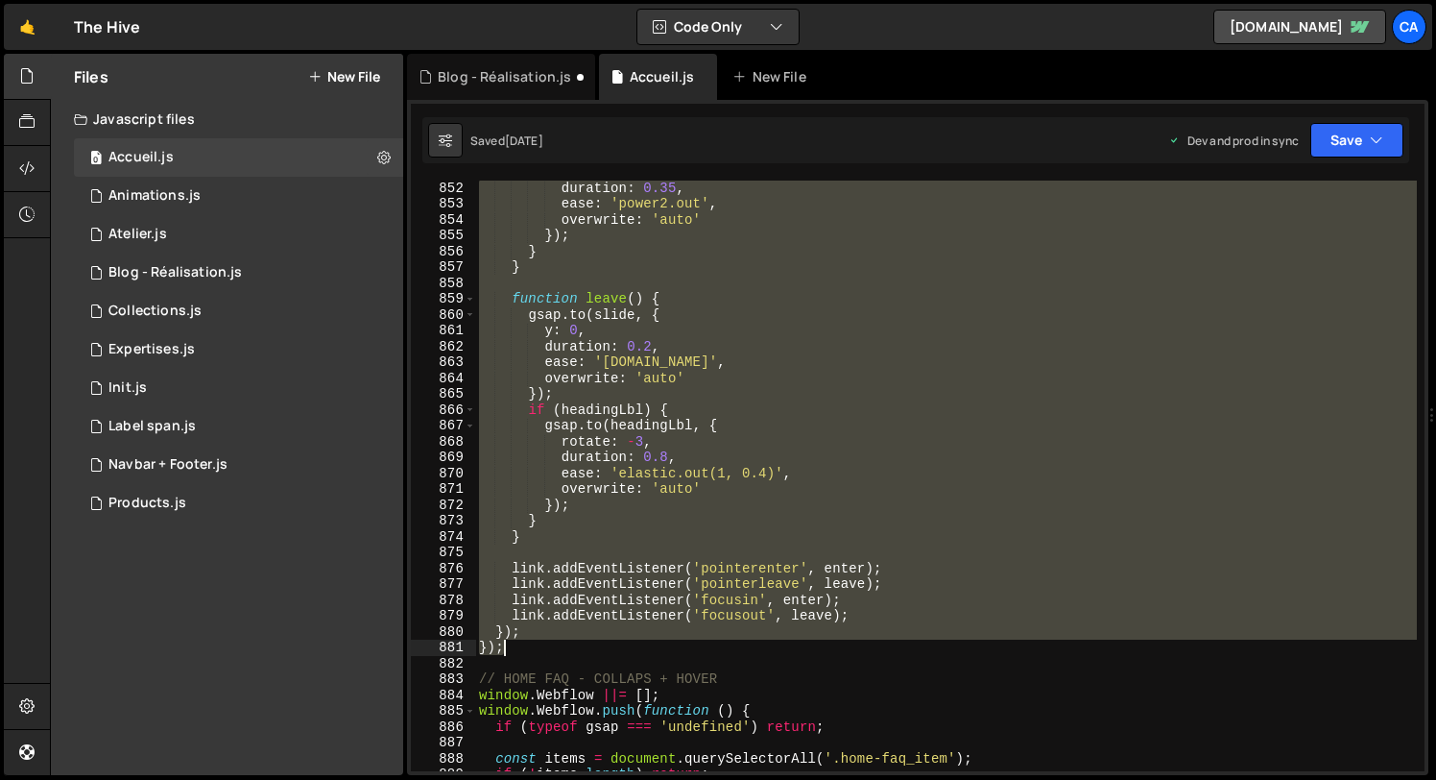
drag, startPoint x: 478, startPoint y: 267, endPoint x: 557, endPoint y: 646, distance: 387.3
click at [557, 646] on div "duration : 0.35 , ease : 'power2.out' , overwrite : 'auto' }) ; } } function le…" at bounding box center [946, 491] width 942 height 622
type textarea "}); });"
click at [471, 82] on div "Blog - Réalisation.js" at bounding box center [504, 76] width 133 height 19
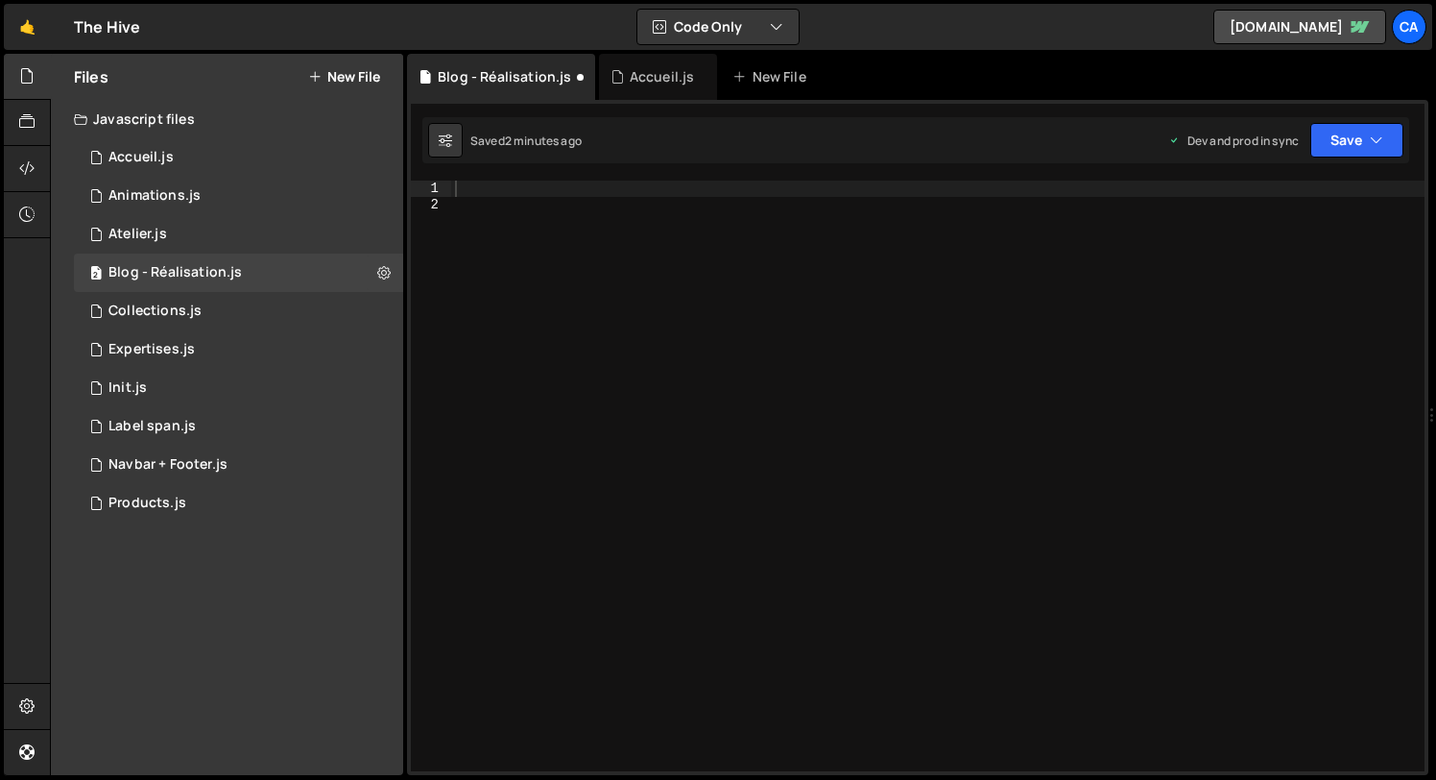
click at [535, 194] on div at bounding box center [937, 491] width 973 height 622
paste textarea "});"
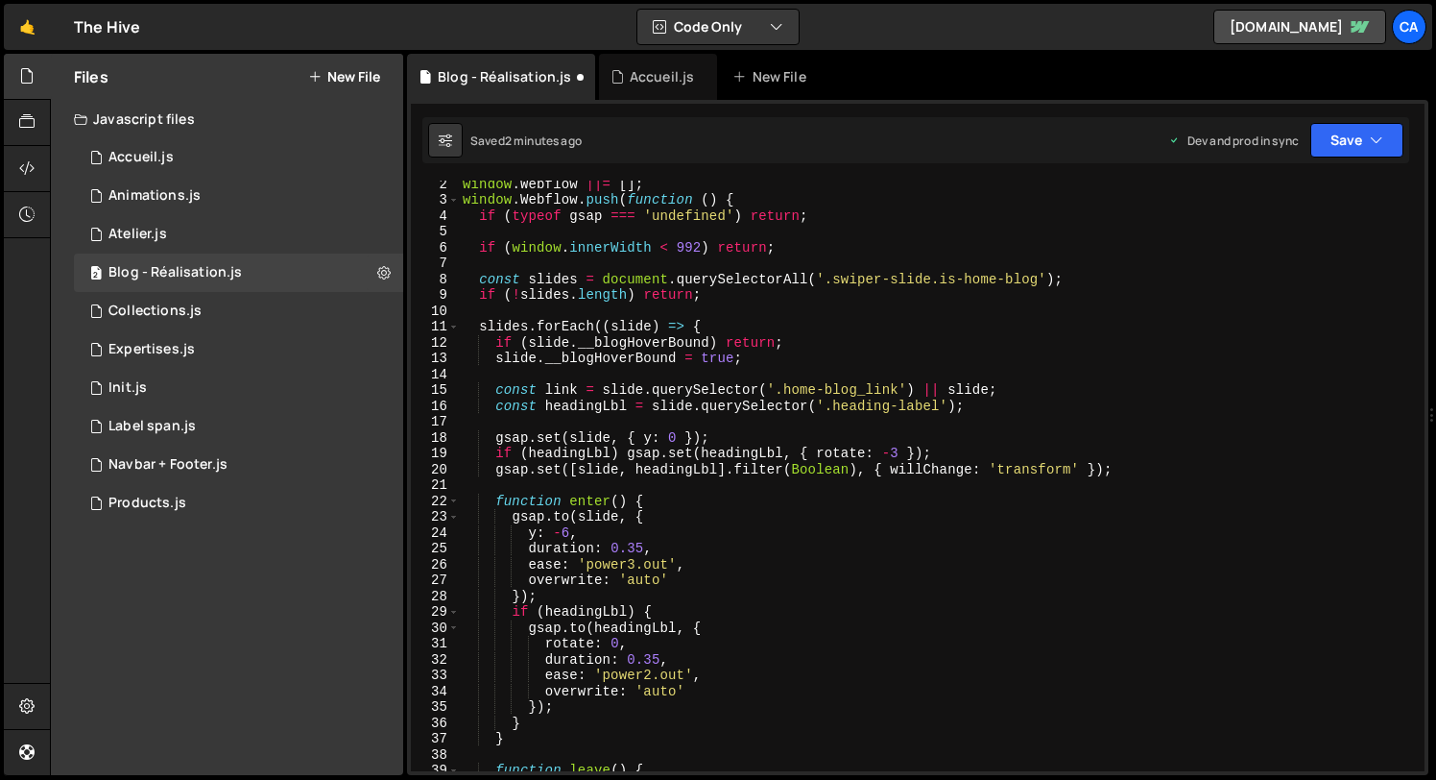
scroll to position [0, 0]
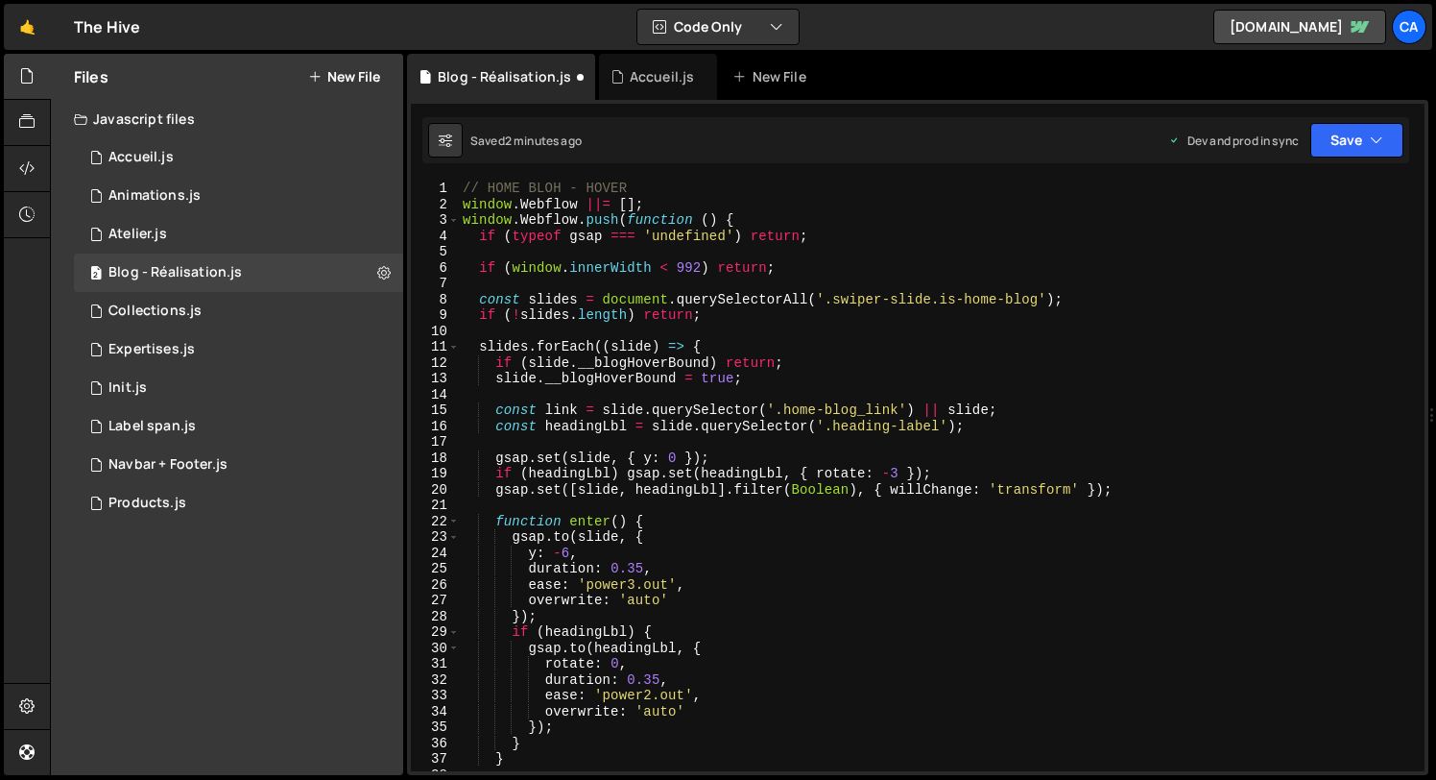
click at [1042, 301] on div "// HOME BLOH - HOVER window . Webflow ||= [ ] ; window . Webflow . push ( funct…" at bounding box center [938, 491] width 958 height 622
paste textarea "blog-list_content-item"
click at [1365, 139] on button "Save" at bounding box center [1356, 140] width 93 height 35
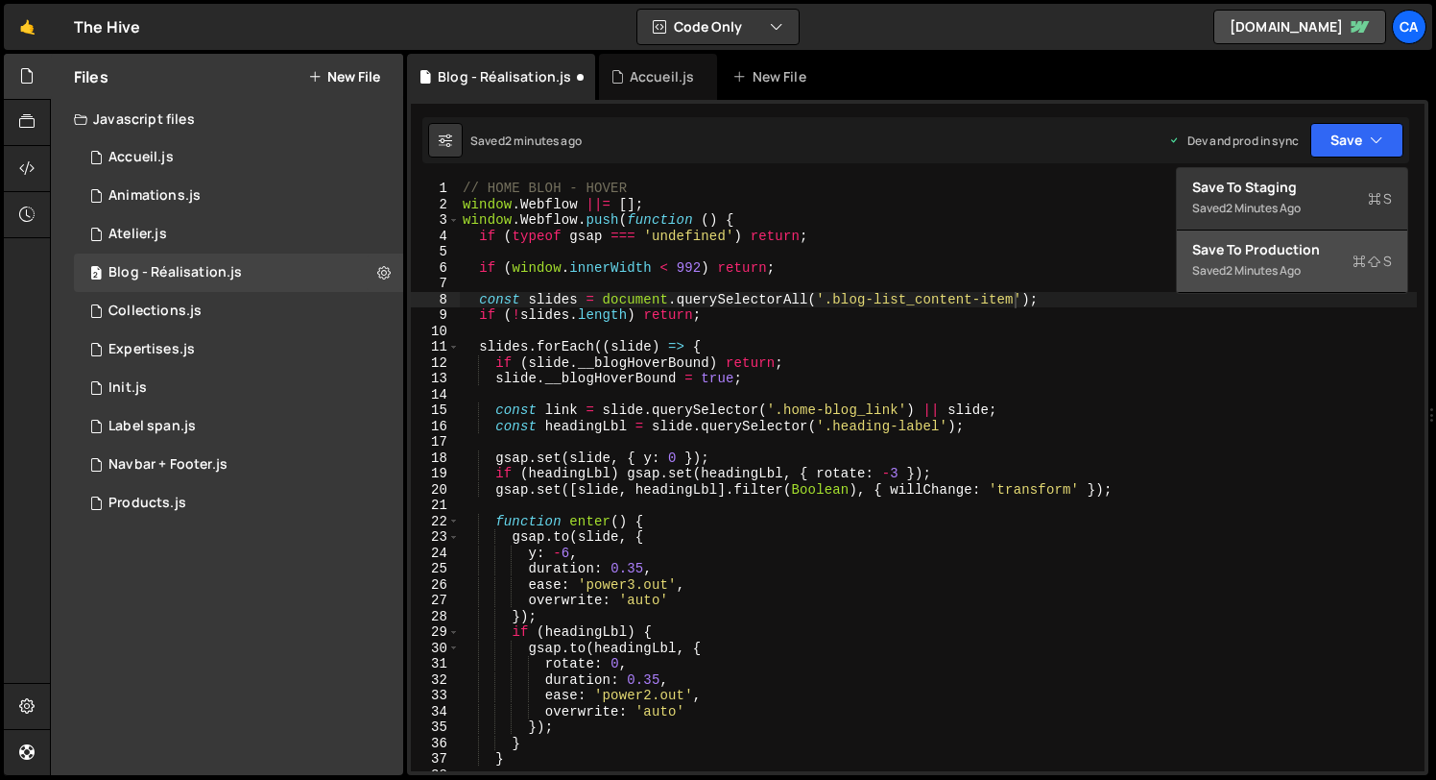
click at [1278, 260] on div "Saved 2 minutes ago" at bounding box center [1292, 270] width 200 height 23
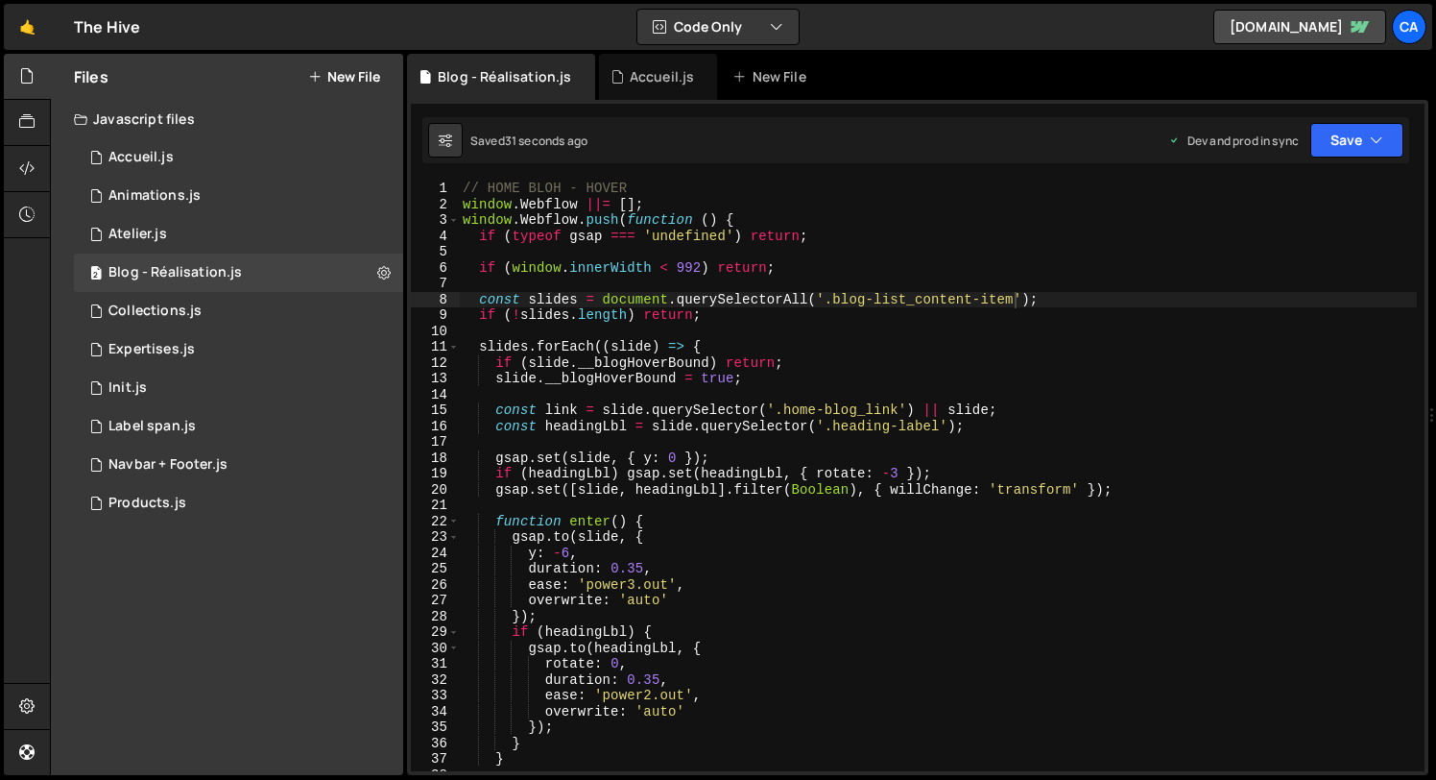
drag, startPoint x: 1069, startPoint y: 305, endPoint x: 1039, endPoint y: 300, distance: 30.3
click at [1067, 304] on div "// HOME BLOH - HOVER window . Webflow ||= [ ] ; window . Webflow . push ( funct…" at bounding box center [938, 491] width 958 height 622
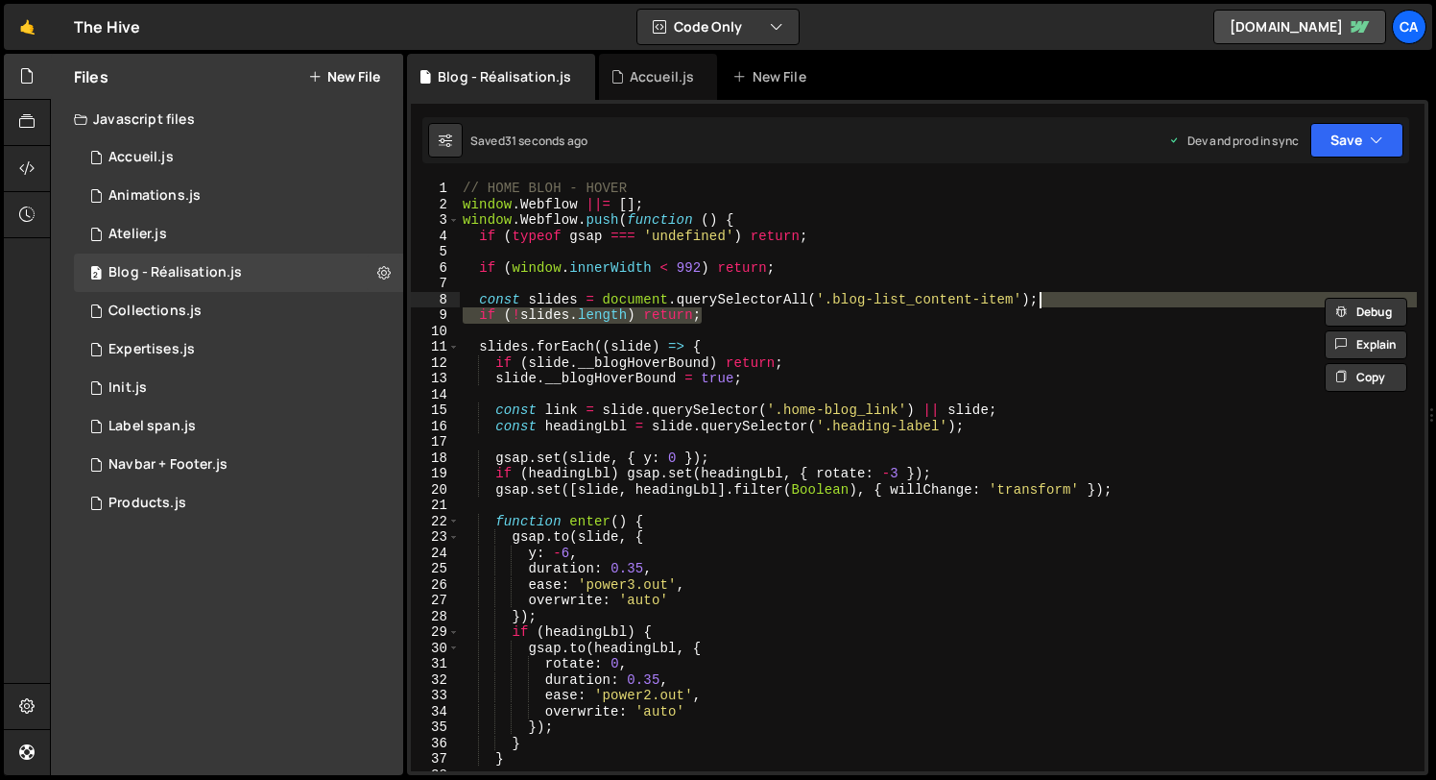
click at [1017, 300] on div "// HOME BLOH - HOVER window . Webflow ||= [ ] ; window . Webflow . push ( funct…" at bounding box center [938, 491] width 958 height 622
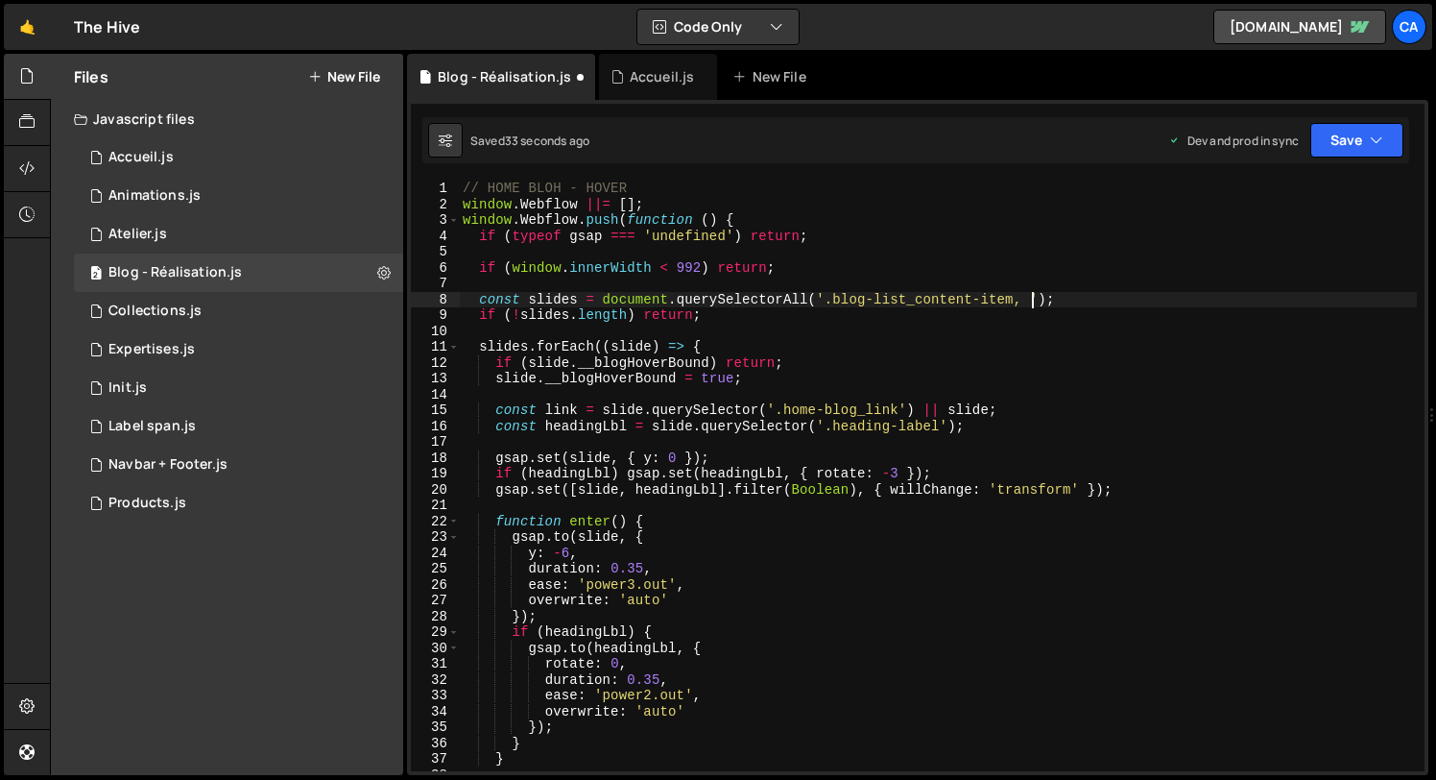
scroll to position [0, 39]
paste textarea "blog-list_hero-item"
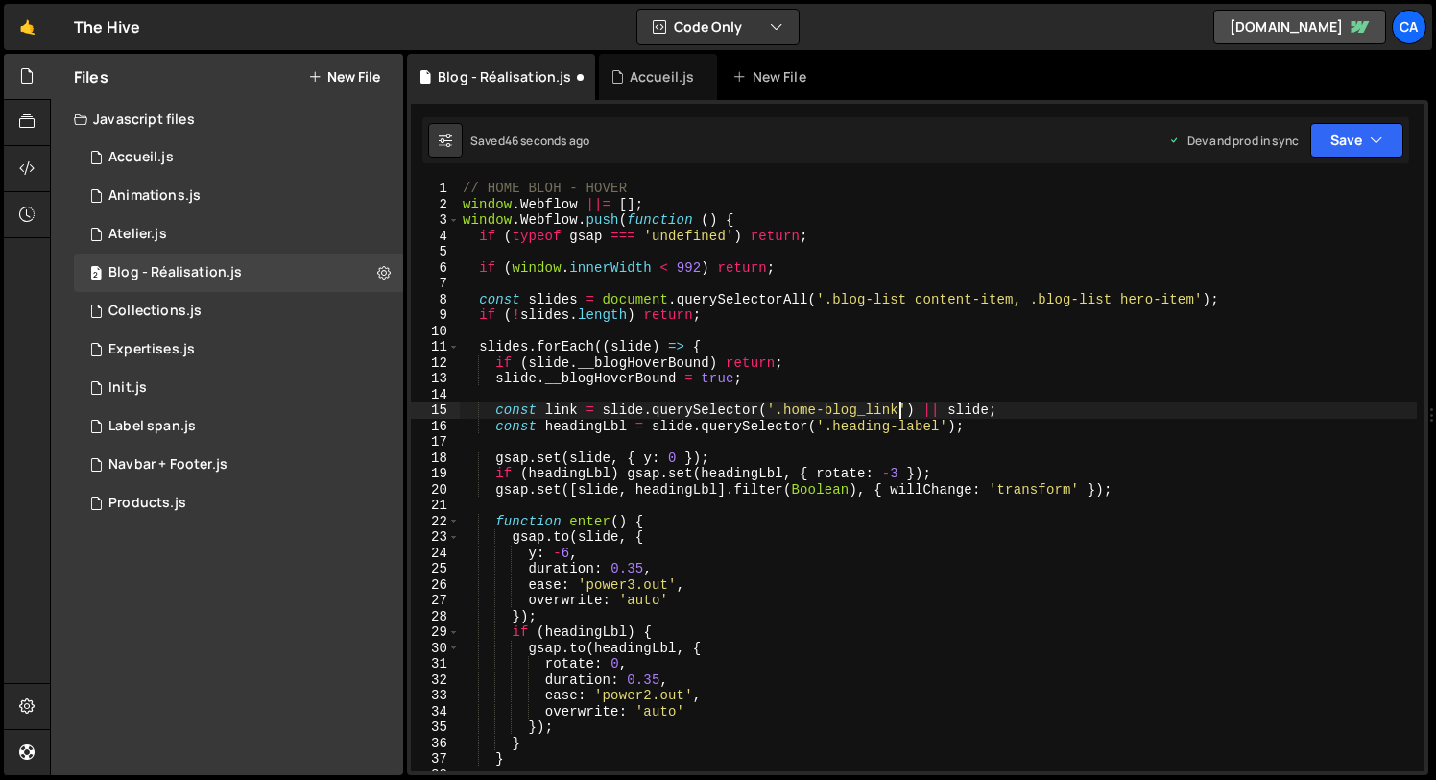
click at [900, 410] on div "// HOME BLOH - HOVER window . Webflow ||= [ ] ; window . Webflow . push ( funct…" at bounding box center [938, 491] width 958 height 622
paste textarea "blog-list_hero-item-comp"
type textarea "const link = slide.querySelector('.home-blog_link, .blog-list_hero-item-comp') …"
click at [1381, 137] on icon "button" at bounding box center [1376, 140] width 13 height 19
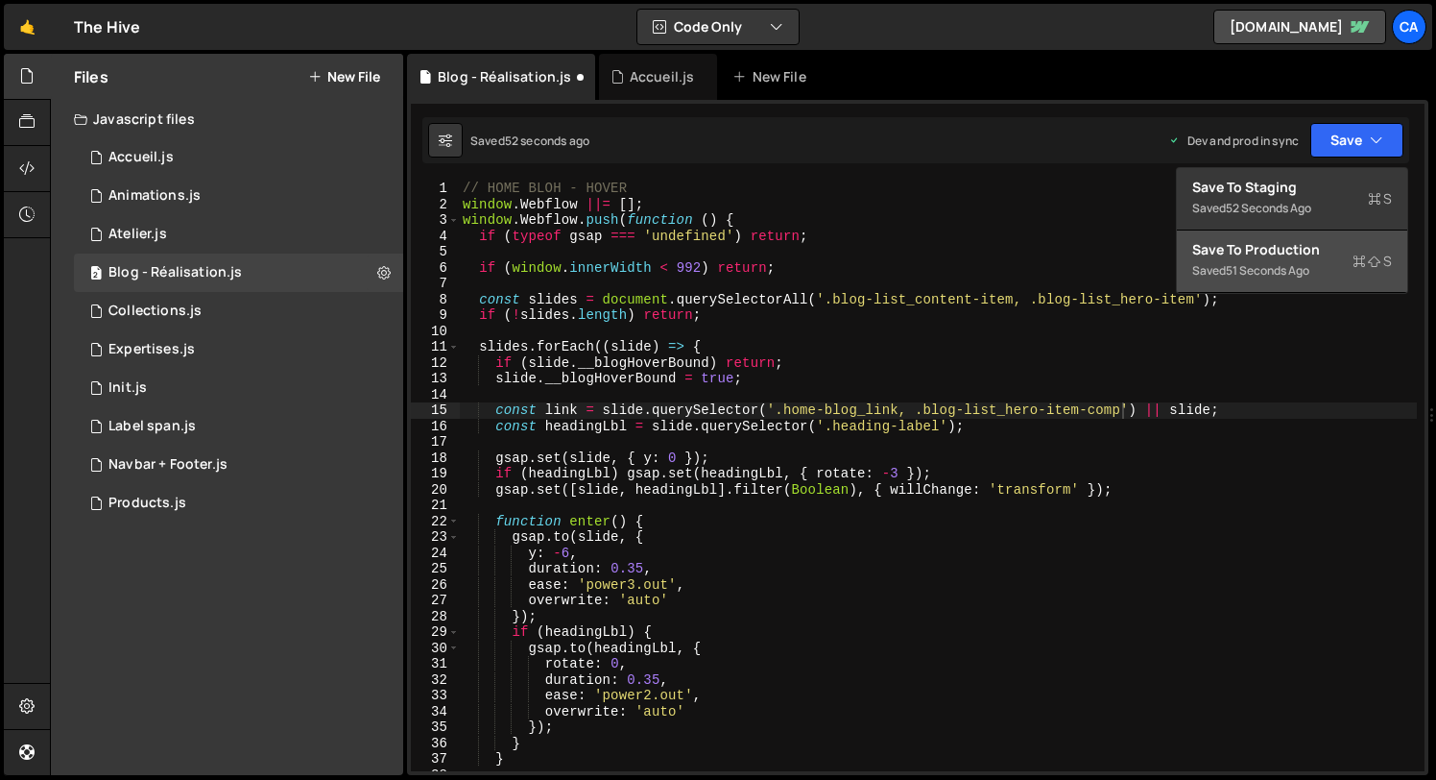
click at [1259, 269] on div "51 seconds ago" at bounding box center [1268, 270] width 84 height 16
